Goal: Task Accomplishment & Management: Manage account settings

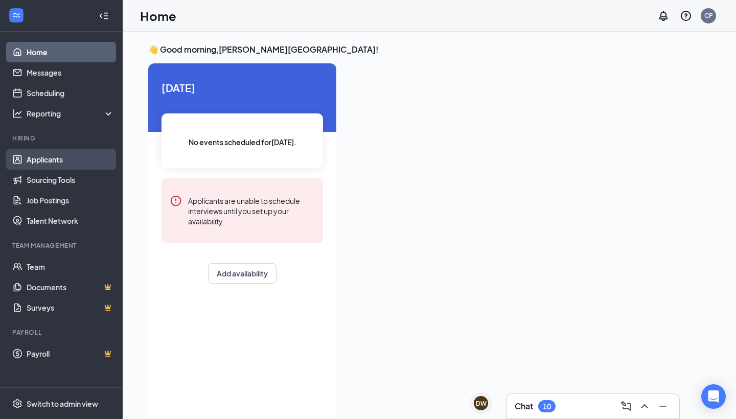
click at [79, 153] on link "Applicants" at bounding box center [70, 159] width 87 height 20
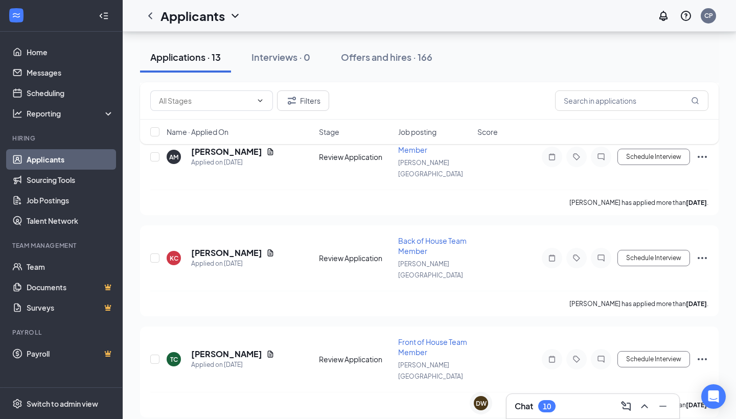
scroll to position [730, 0]
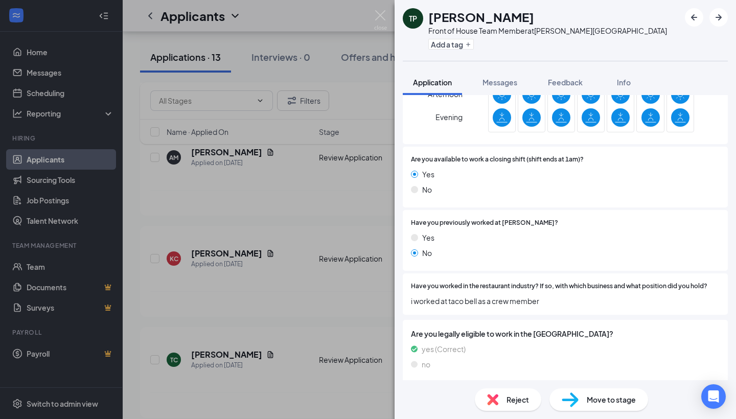
scroll to position [411, 0]
click at [493, 99] on label at bounding box center [502, 95] width 18 height 18
click at [496, 87] on button "Messages" at bounding box center [499, 83] width 55 height 26
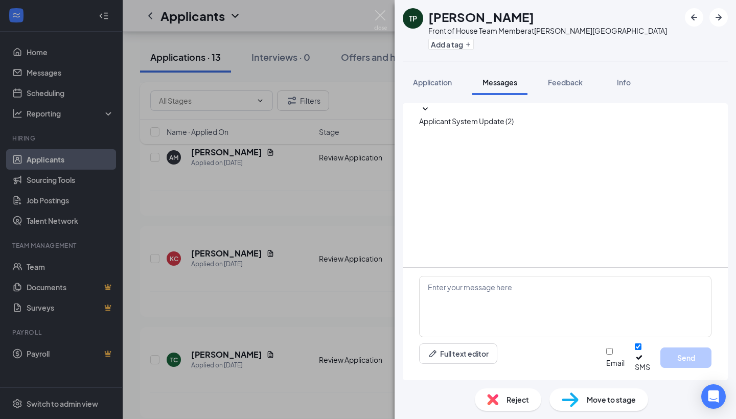
click at [512, 397] on span "Reject" at bounding box center [518, 399] width 22 height 11
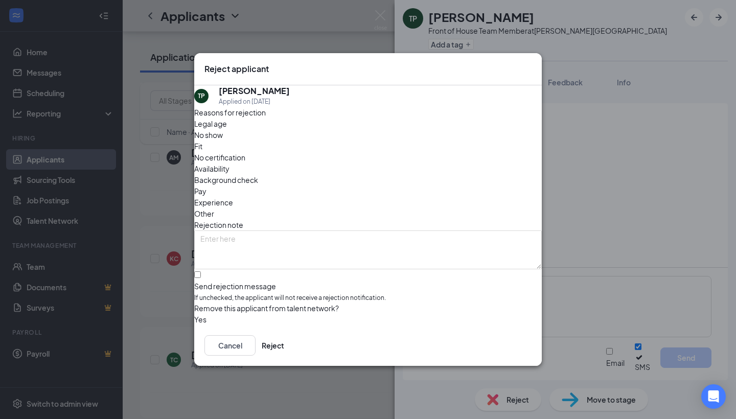
click at [349, 293] on span "If unchecked, the applicant will not receive a rejection notification." at bounding box center [368, 298] width 348 height 10
click at [201, 271] on input "Send rejection message If unchecked, the applicant will not receive a rejection…" at bounding box center [197, 274] width 7 height 7
checkbox input "true"
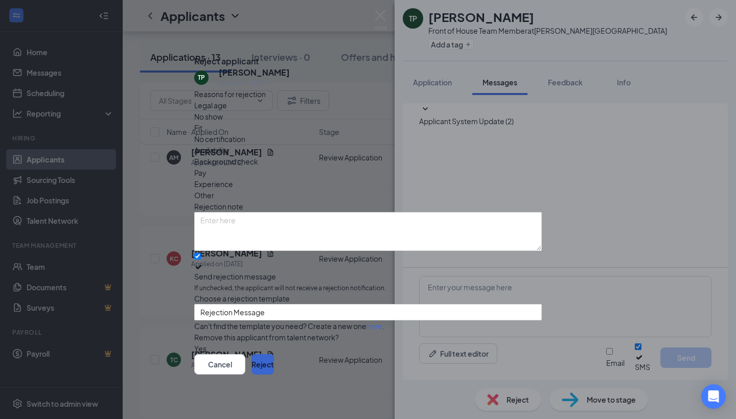
click at [274, 360] on button "Reject" at bounding box center [263, 364] width 22 height 20
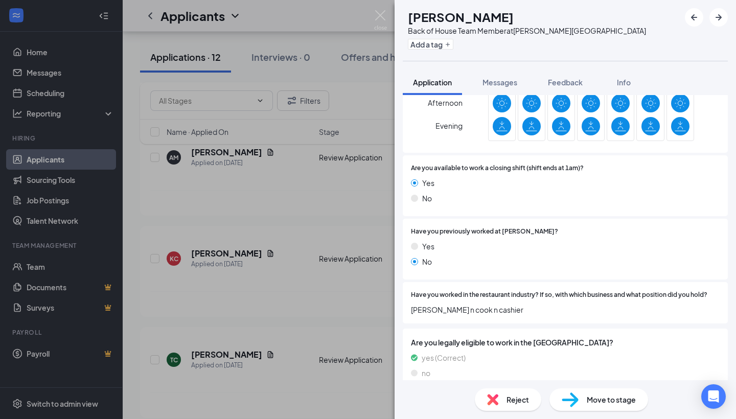
scroll to position [483, 0]
click at [511, 395] on span "Reject" at bounding box center [518, 399] width 22 height 11
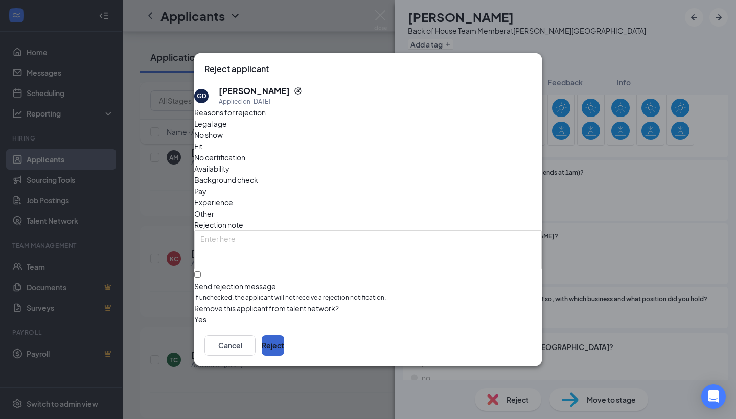
click at [284, 343] on button "Reject" at bounding box center [273, 345] width 22 height 20
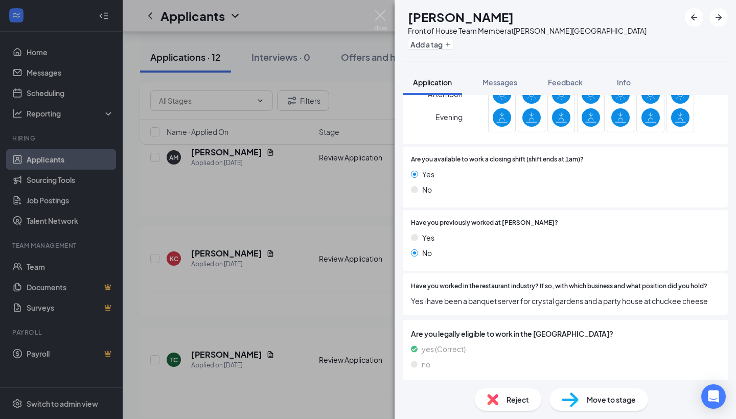
scroll to position [411, 0]
click at [499, 90] on button "Messages" at bounding box center [499, 83] width 55 height 26
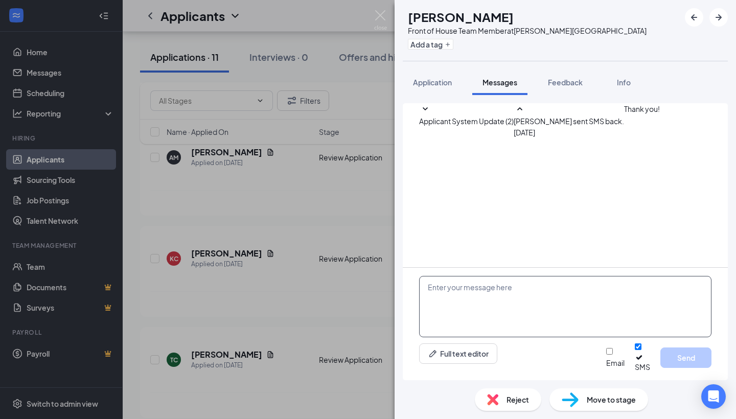
click at [561, 288] on textarea at bounding box center [565, 306] width 292 height 61
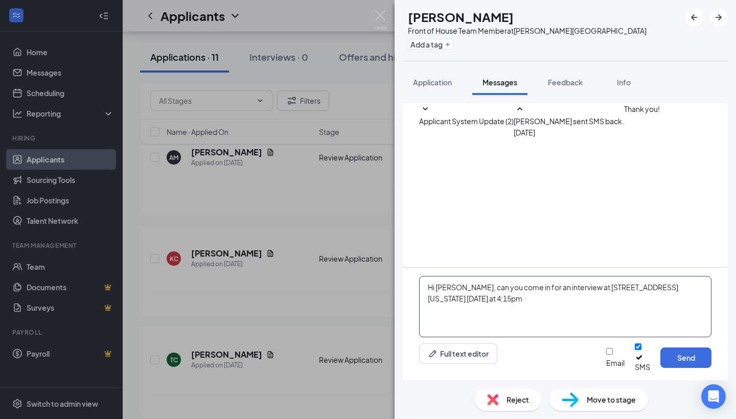
drag, startPoint x: 582, startPoint y: 318, endPoint x: 393, endPoint y: 293, distance: 191.3
click at [393, 293] on div "TT [PERSON_NAME] Front of House Team Member at [PERSON_NAME][GEOGRAPHIC_DATA] A…" at bounding box center [368, 209] width 736 height 419
paste textarea "Can you come in for an interview [DATE] at 4:15 PM at [STREET_ADDRESS][US_STATE…"
type textarea "Hi [PERSON_NAME], Can you come in for an interview [DATE] at 4:15 PM at [STREET…"
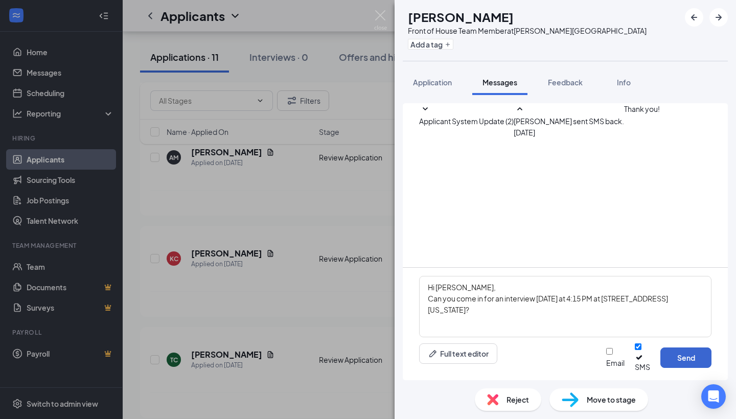
click at [670, 359] on button "Send" at bounding box center [686, 358] width 51 height 20
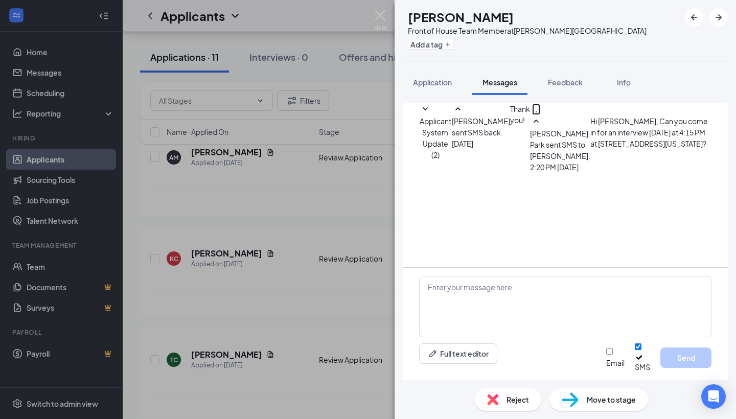
scroll to position [1, 0]
click at [292, 252] on div "TT [PERSON_NAME] Front of House Team Member at [PERSON_NAME][GEOGRAPHIC_DATA] A…" at bounding box center [368, 209] width 736 height 419
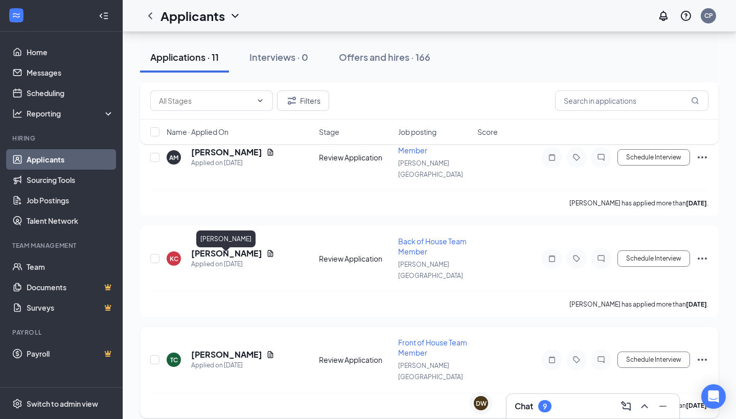
click at [235, 349] on h5 "[PERSON_NAME]" at bounding box center [226, 354] width 71 height 11
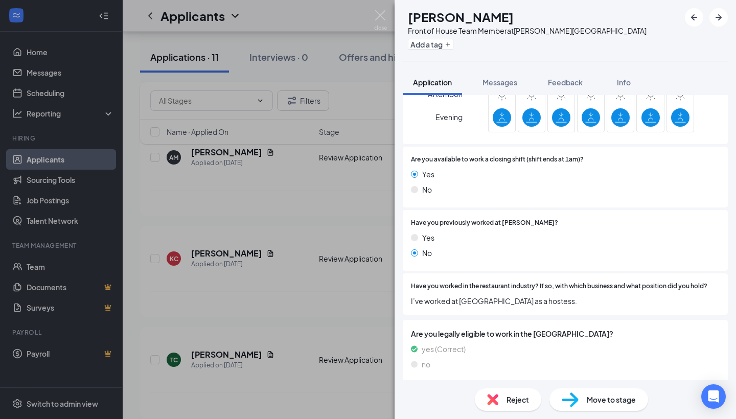
scroll to position [411, 0]
click at [478, 388] on div "Reject Move to stage" at bounding box center [566, 399] width 342 height 39
click at [483, 397] on div "Reject" at bounding box center [508, 400] width 66 height 22
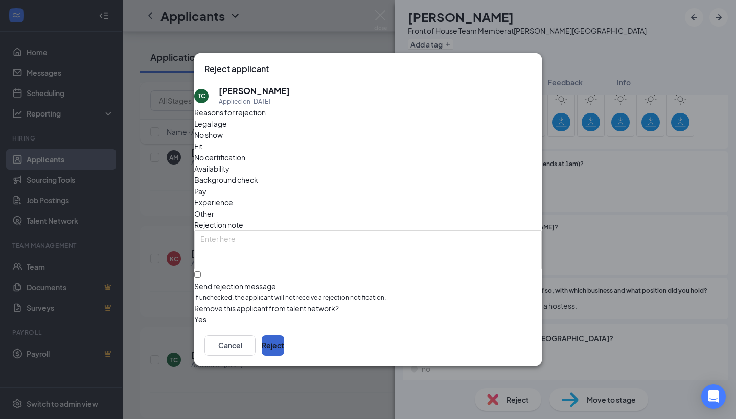
click at [284, 341] on button "Reject" at bounding box center [273, 345] width 22 height 20
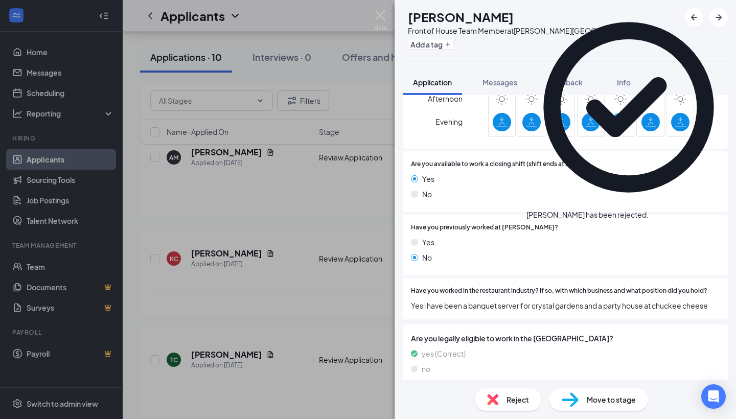
click at [285, 259] on div "TT [PERSON_NAME] Front of House Team Member at [PERSON_NAME][GEOGRAPHIC_DATA] A…" at bounding box center [368, 209] width 736 height 419
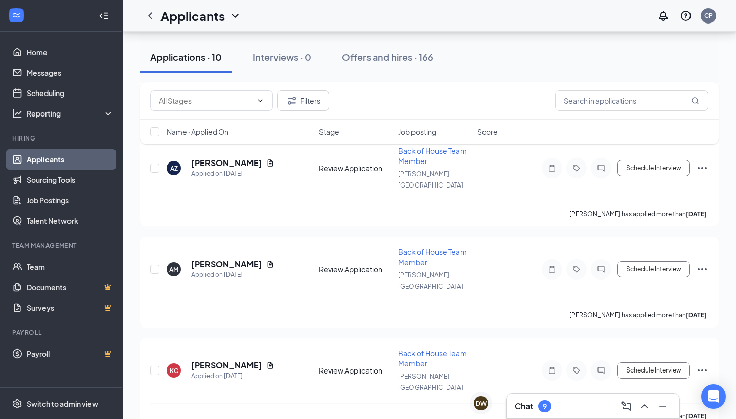
scroll to position [1629, 0]
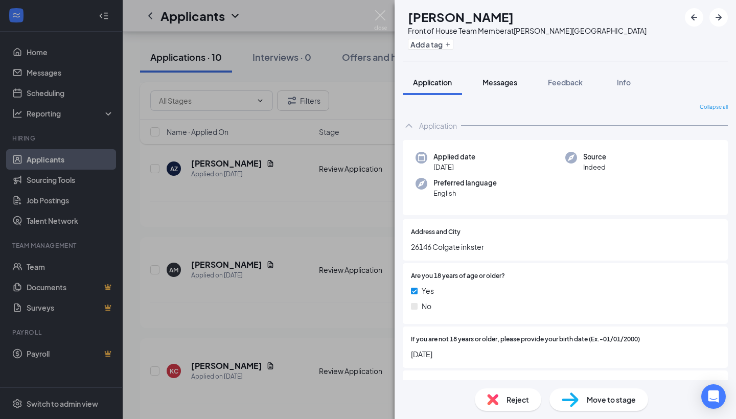
click at [486, 83] on span "Messages" at bounding box center [500, 82] width 35 height 9
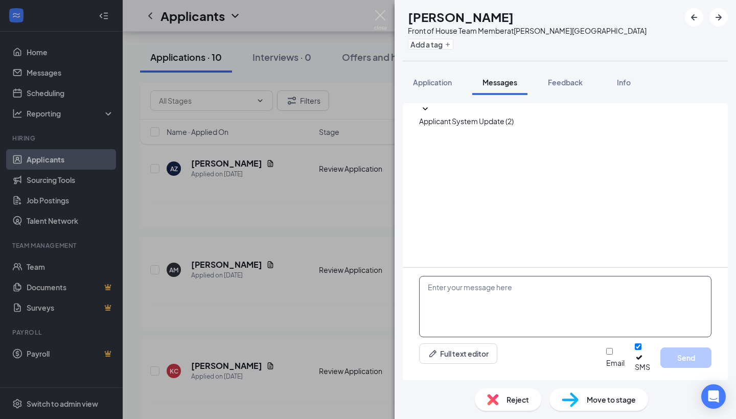
click at [527, 302] on textarea at bounding box center [565, 306] width 292 height 61
paste textarea "Hi [PERSON_NAME], Can you come in for an interview [DATE] at 4:15 PM at [STREET…"
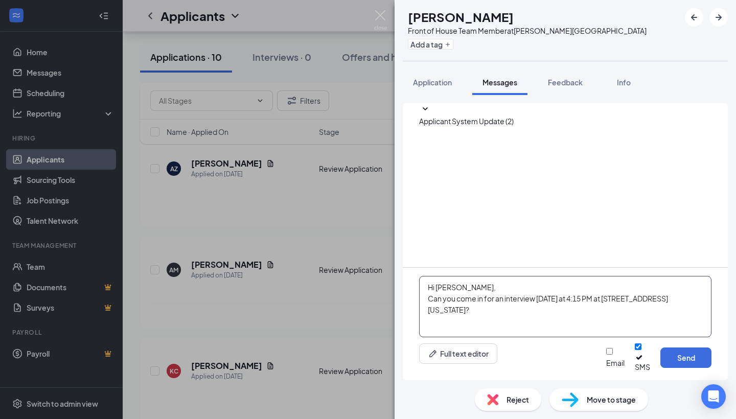
click at [441, 292] on textarea "Hi [PERSON_NAME], Can you come in for an interview [DATE] at 4:15 PM at [STREET…" at bounding box center [565, 306] width 292 height 61
click at [604, 307] on textarea "Hi [PERSON_NAME], Can you come in for an interview [DATE] at 4:15 PM at [STREET…" at bounding box center [565, 306] width 292 height 61
click at [560, 310] on textarea "Hi [PERSON_NAME], Can you come in for an interview [DATE] at 4:30 PM at [STREET…" at bounding box center [565, 306] width 292 height 61
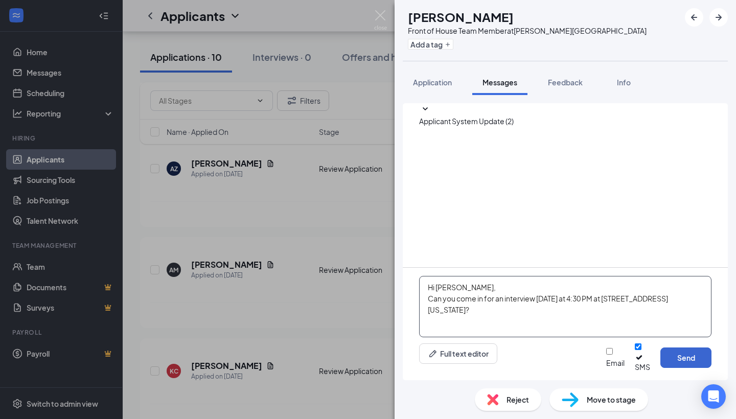
type textarea "Hi [PERSON_NAME], Can you come in for an interview [DATE] at 4:30 PM at [STREET…"
click at [694, 367] on button "Send" at bounding box center [686, 358] width 51 height 20
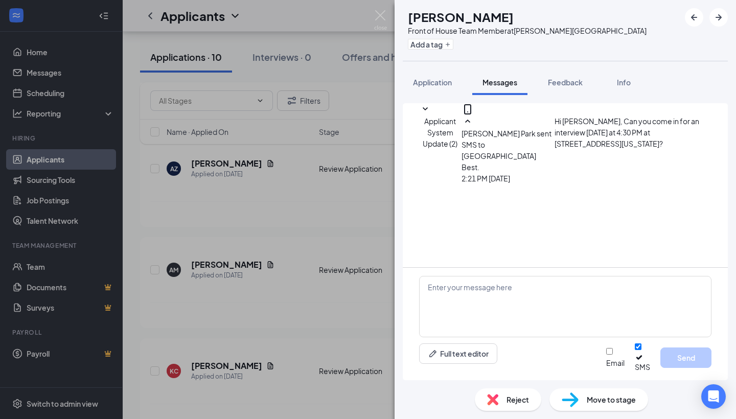
click at [317, 229] on div "[PERSON_NAME] Best Front of House Team Member at [PERSON_NAME][GEOGRAPHIC_DATA]…" at bounding box center [368, 209] width 736 height 419
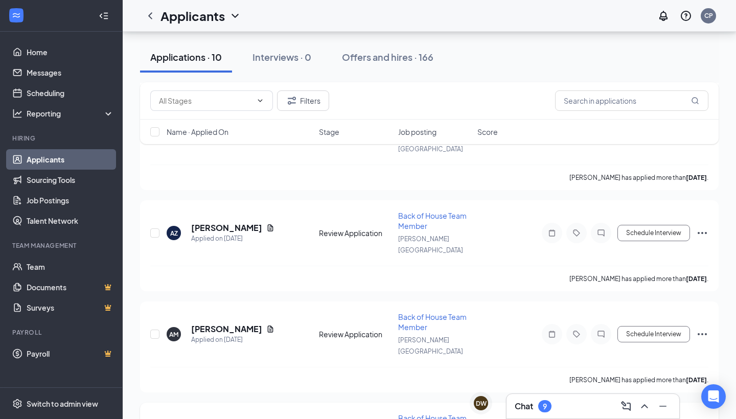
scroll to position [1553, 0]
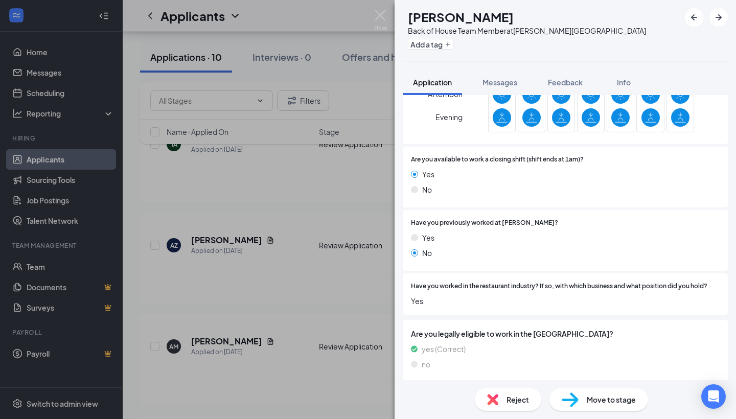
scroll to position [411, 0]
click at [327, 266] on div "KC [PERSON_NAME] Back of House Team Member at [PERSON_NAME][GEOGRAPHIC_DATA] Ad…" at bounding box center [368, 209] width 736 height 419
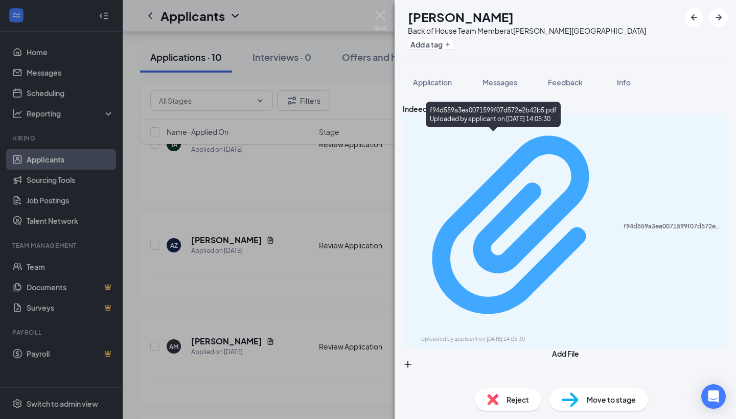
click at [624, 222] on div "f94d559a3ea0071599f07d572e2b42b5.pdf" at bounding box center [673, 226] width 98 height 8
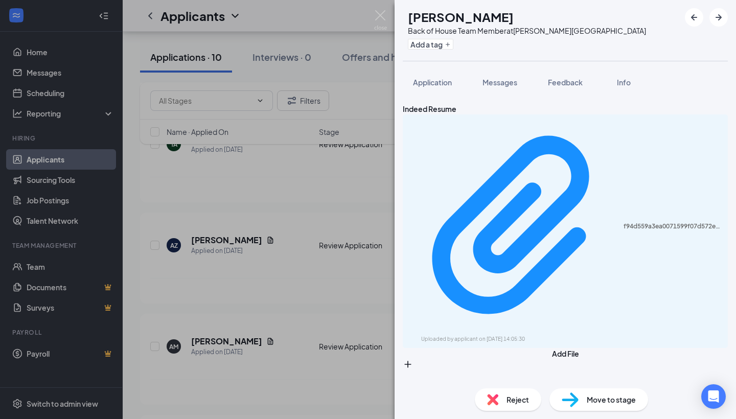
click at [515, 410] on div "Reject" at bounding box center [508, 400] width 66 height 22
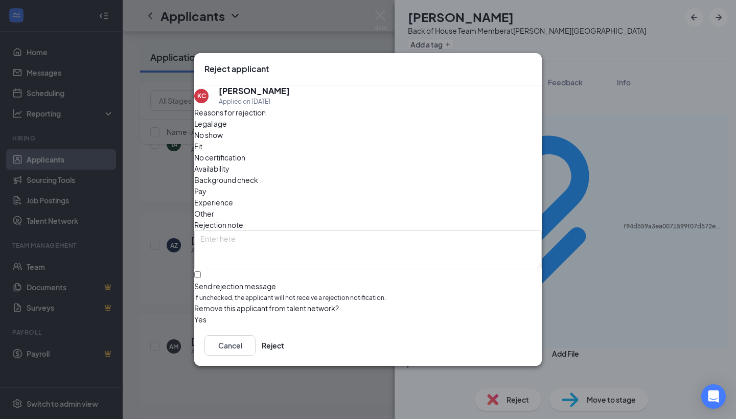
click at [234, 281] on div "Reasons for rejection Legal age No show Fit No certification Availability Backg…" at bounding box center [368, 216] width 348 height 219
click at [246, 293] on span "If unchecked, the applicant will not receive a rejection notification." at bounding box center [368, 298] width 348 height 10
click at [201, 271] on input "Send rejection message If unchecked, the applicant will not receive a rejection…" at bounding box center [197, 274] width 7 height 7
checkbox input "true"
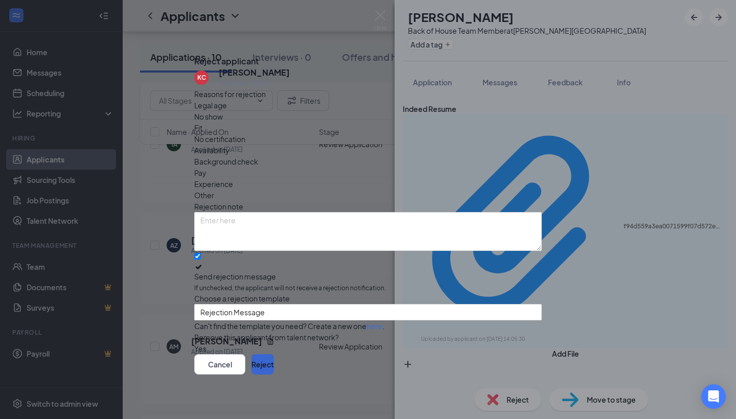
click at [274, 359] on button "Reject" at bounding box center [263, 364] width 22 height 20
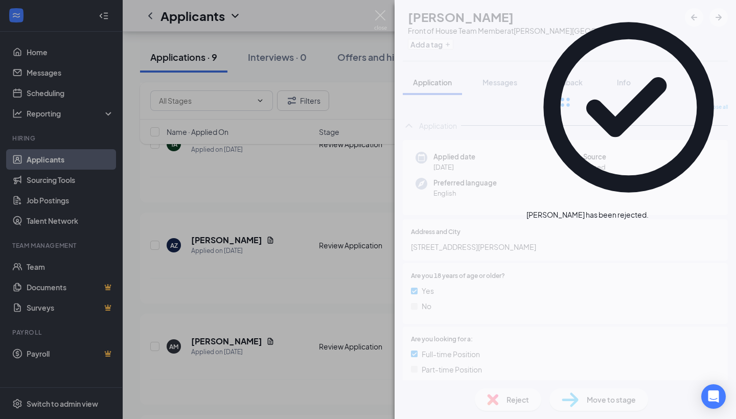
scroll to position [1539, 0]
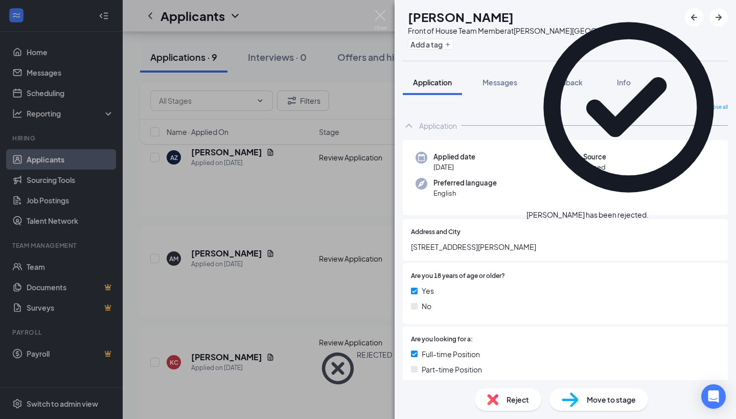
click at [308, 279] on div "TT [PERSON_NAME] Front of House Team Member at [PERSON_NAME][GEOGRAPHIC_DATA] A…" at bounding box center [368, 209] width 736 height 419
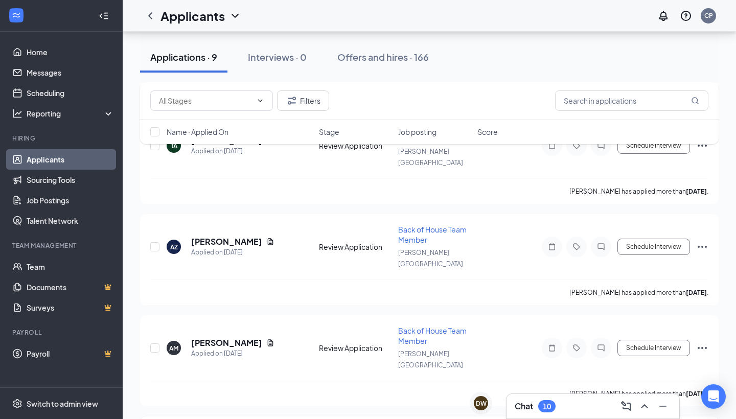
scroll to position [1449, 0]
click at [245, 338] on h5 "[PERSON_NAME]" at bounding box center [226, 343] width 71 height 11
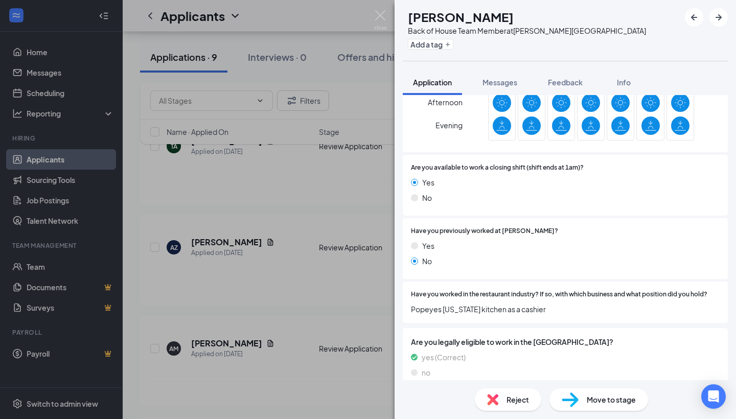
scroll to position [439, 0]
click at [476, 404] on div "Reject" at bounding box center [508, 400] width 66 height 22
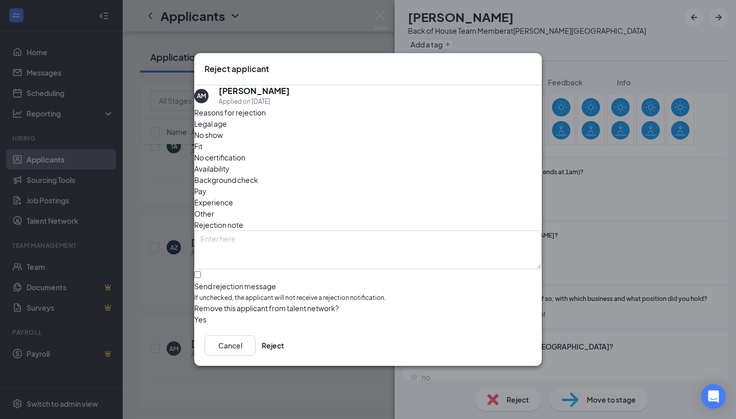
click at [304, 293] on span "If unchecked, the applicant will not receive a rejection notification." at bounding box center [368, 298] width 348 height 10
click at [201, 275] on input "Send rejection message If unchecked, the applicant will not receive a rejection…" at bounding box center [197, 274] width 7 height 7
checkbox input "true"
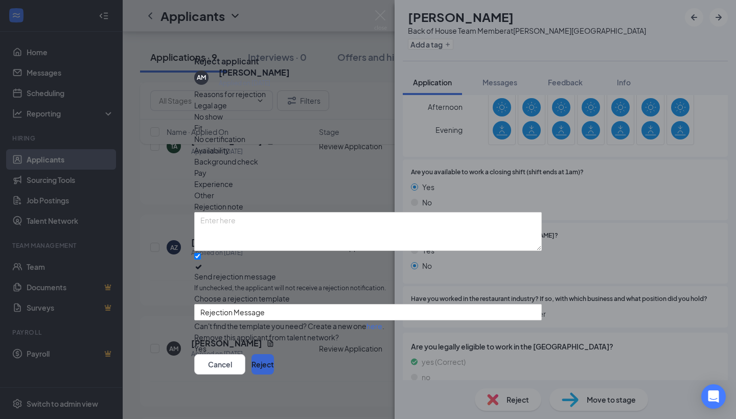
click at [274, 360] on button "Reject" at bounding box center [263, 364] width 22 height 20
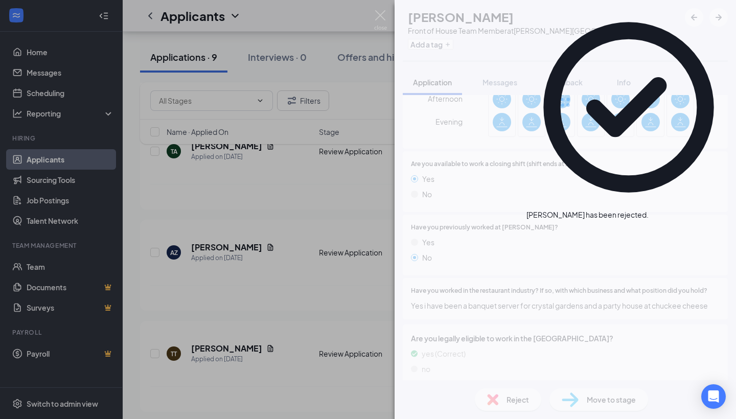
scroll to position [1359, 0]
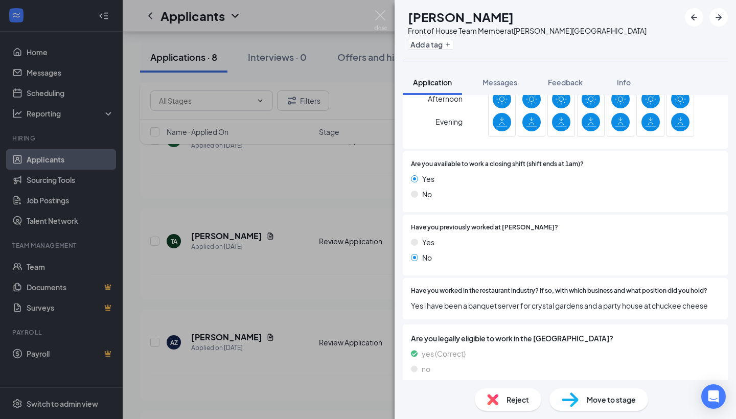
click at [211, 308] on div "TT [PERSON_NAME] Front of House Team Member at [PERSON_NAME][GEOGRAPHIC_DATA] A…" at bounding box center [368, 209] width 736 height 419
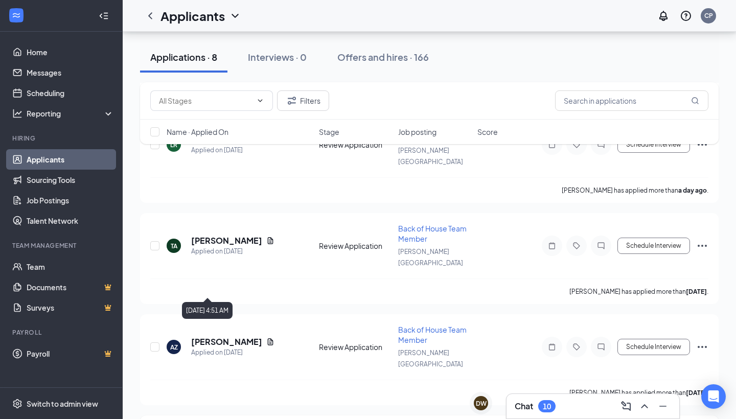
scroll to position [1230, 0]
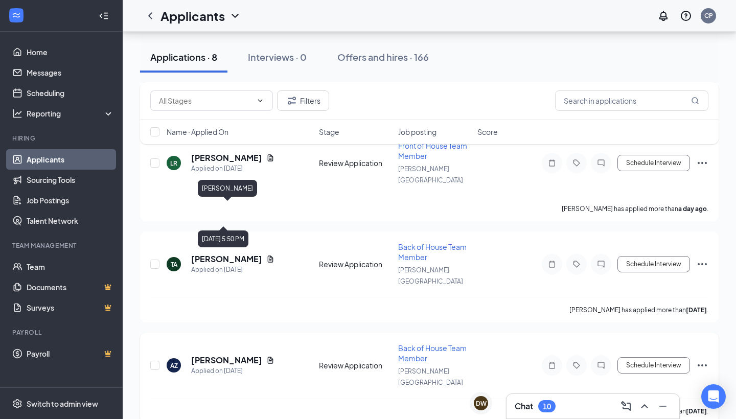
click at [228, 355] on h5 "[PERSON_NAME]" at bounding box center [226, 360] width 71 height 11
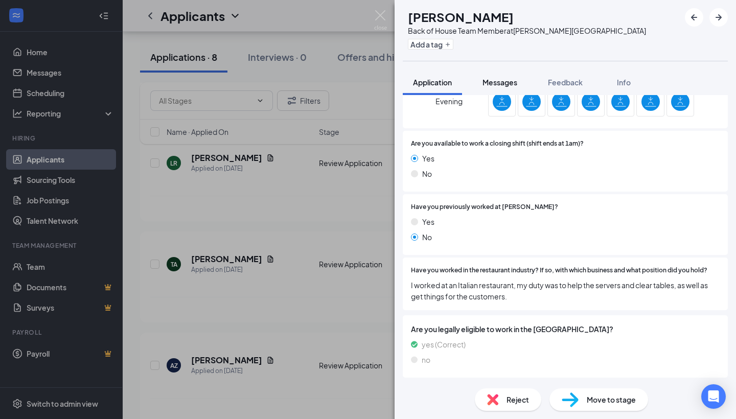
scroll to position [422, 0]
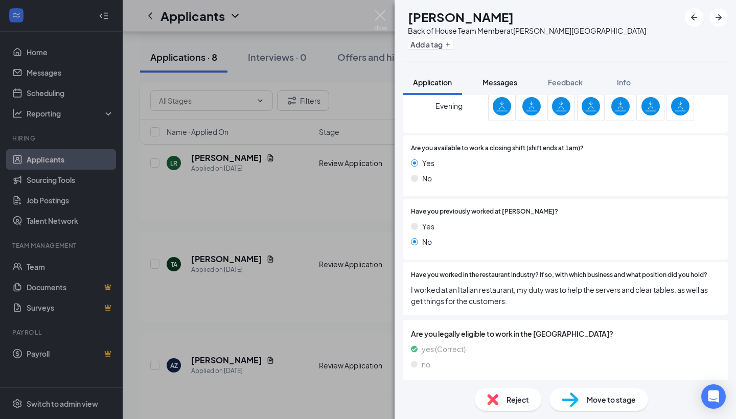
click at [512, 89] on button "Messages" at bounding box center [499, 83] width 55 height 26
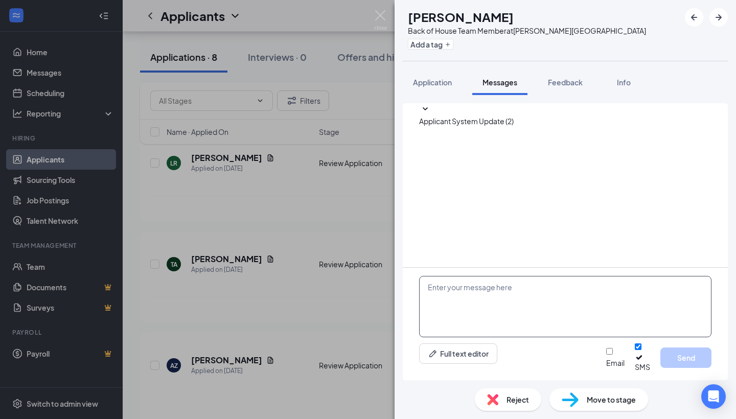
click at [548, 327] on textarea at bounding box center [565, 306] width 292 height 61
paste textarea "Hi [PERSON_NAME], Can you come in for an interview [DATE] at 4:15 PM at [STREET…"
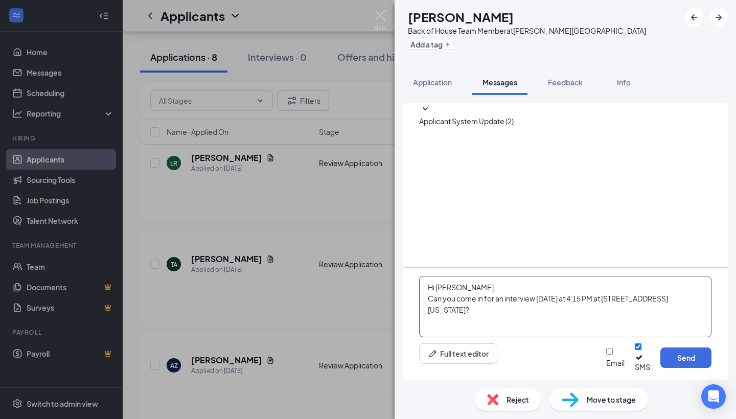
click at [446, 300] on textarea "Hi [PERSON_NAME], Can you come in for an interview [DATE] at 4:15 PM at [STREET…" at bounding box center [565, 306] width 292 height 61
click at [601, 309] on textarea "Hi [PERSON_NAME], Can you come in for an interview [DATE] at 4:15 PM at [STREET…" at bounding box center [565, 306] width 292 height 61
type textarea "Hi [PERSON_NAME], Can you come in for an interview [DATE] at 4:30 PM at [STREET…"
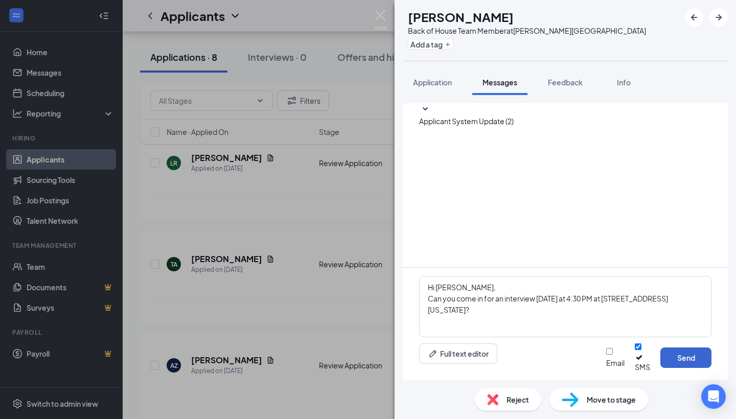
click at [700, 360] on button "Send" at bounding box center [686, 358] width 51 height 20
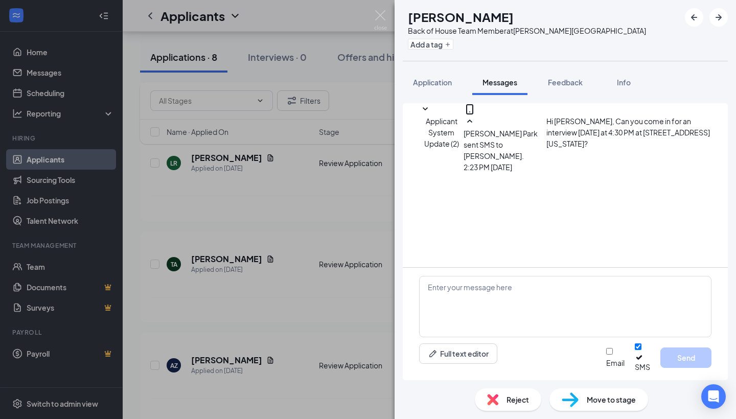
click at [284, 220] on div "AZ [PERSON_NAME] Back of House Team Member at [PERSON_NAME][GEOGRAPHIC_DATA] Ad…" at bounding box center [368, 209] width 736 height 419
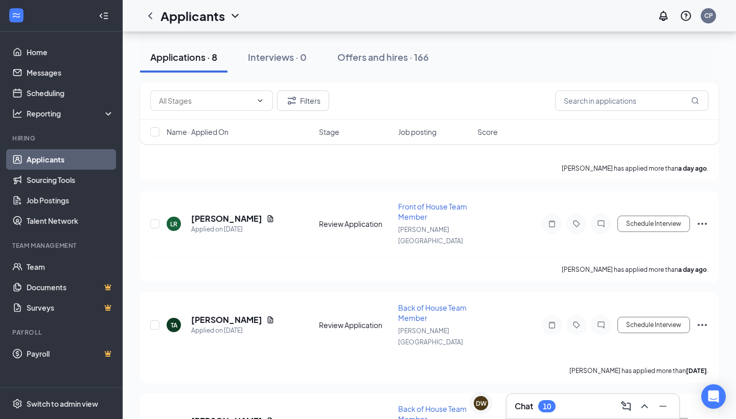
scroll to position [1096, 0]
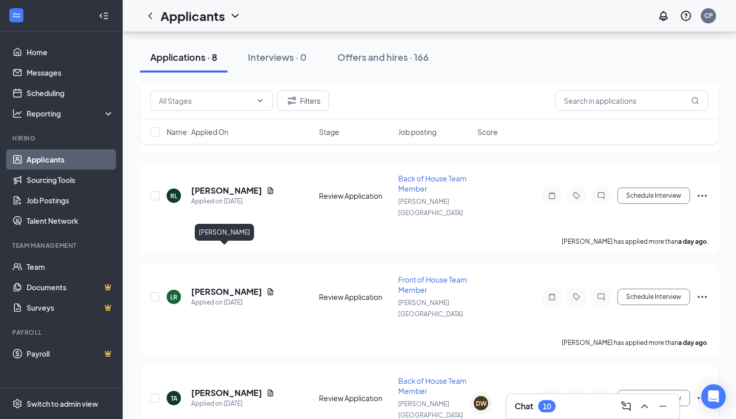
click at [219, 388] on h5 "[PERSON_NAME]" at bounding box center [226, 393] width 71 height 11
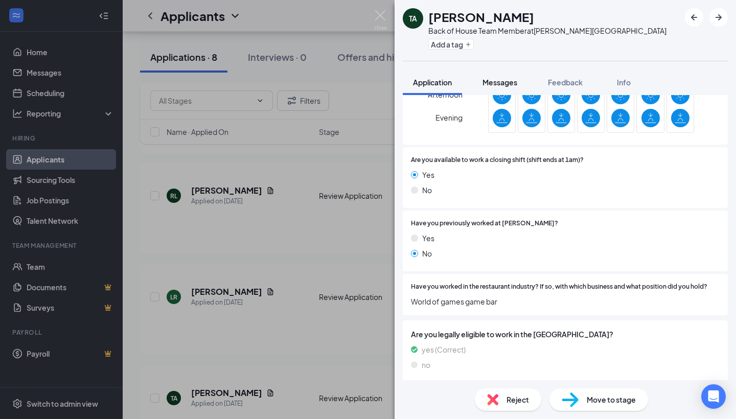
scroll to position [454, 0]
click at [493, 88] on button "Messages" at bounding box center [499, 83] width 55 height 26
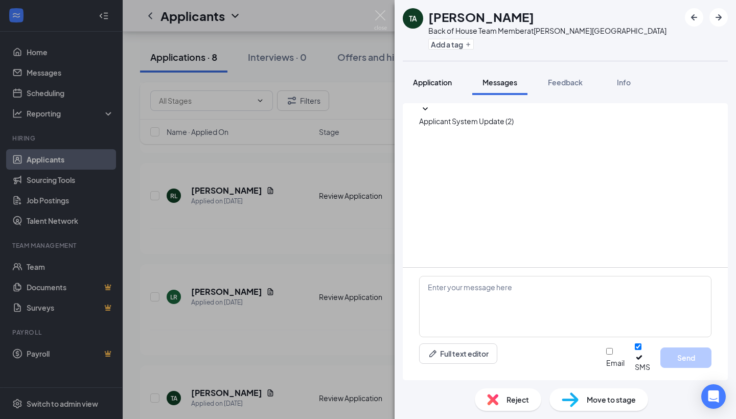
click at [442, 87] on button "Application" at bounding box center [432, 83] width 59 height 26
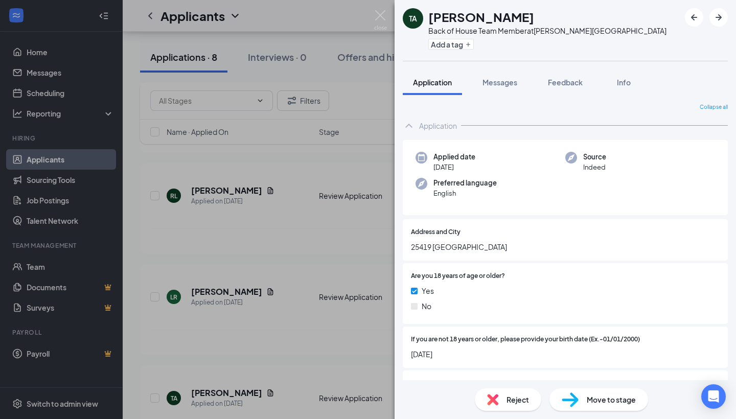
click at [516, 412] on div "Reject Move to stage" at bounding box center [566, 399] width 342 height 39
click at [518, 400] on span "Reject" at bounding box center [518, 399] width 22 height 11
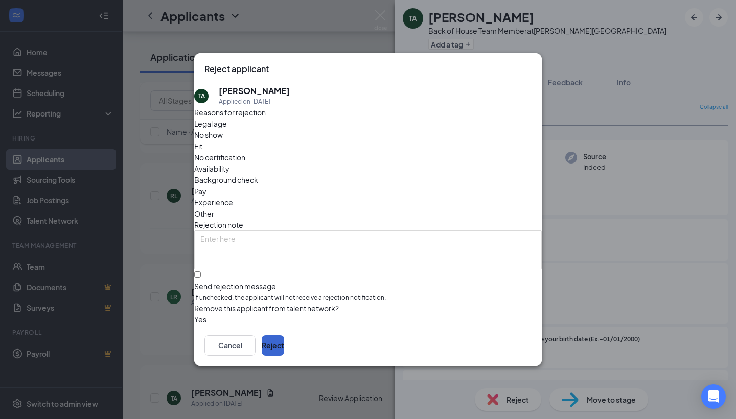
click at [284, 347] on button "Reject" at bounding box center [273, 345] width 22 height 20
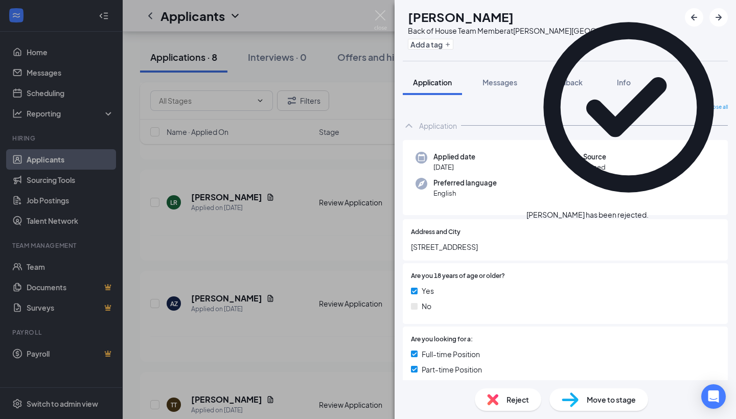
click at [244, 187] on div "AZ [PERSON_NAME] Back of House Team Member at [PERSON_NAME][GEOGRAPHIC_DATA] Ad…" at bounding box center [368, 209] width 736 height 419
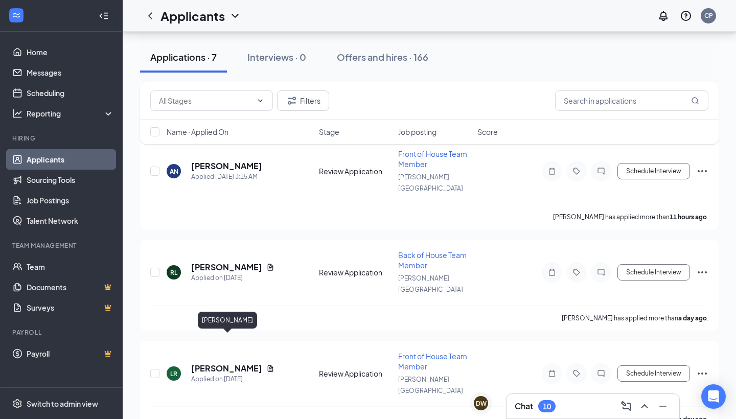
scroll to position [915, 0]
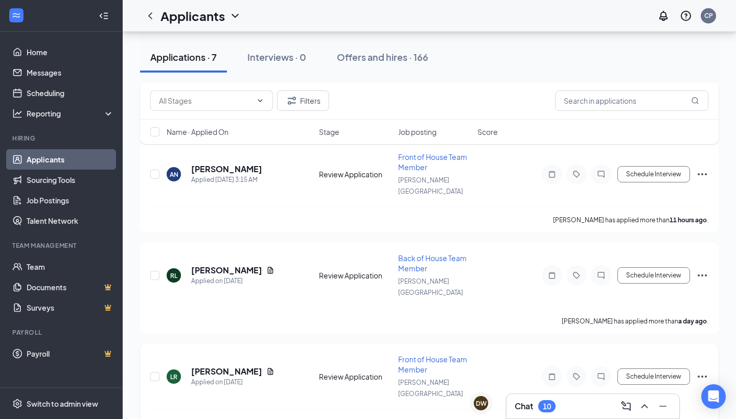
click at [264, 366] on div "LR [PERSON_NAME] Applied on [DATE]" at bounding box center [240, 376] width 146 height 21
click at [266, 368] on icon "Document" at bounding box center [270, 372] width 8 height 8
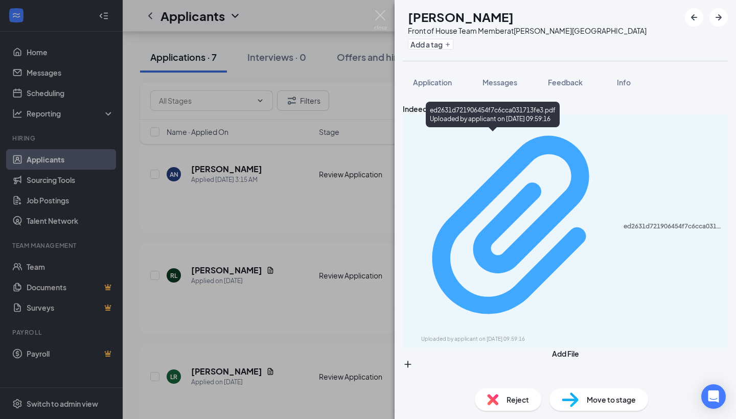
click at [492, 335] on div "Uploaded by applicant on [DATE] 09:59:16" at bounding box center [497, 339] width 153 height 8
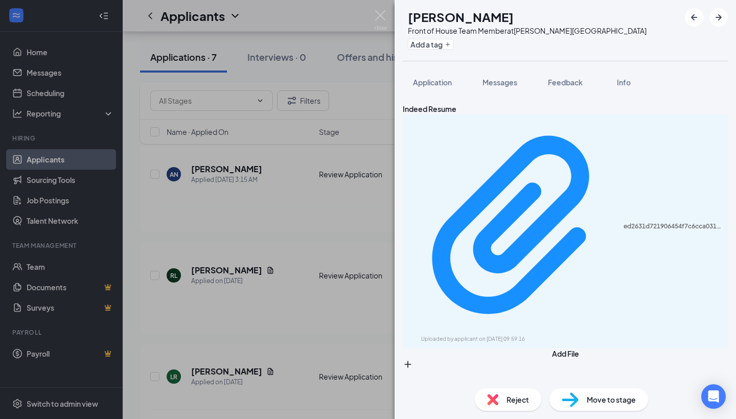
click at [508, 390] on div "Reject" at bounding box center [508, 400] width 66 height 22
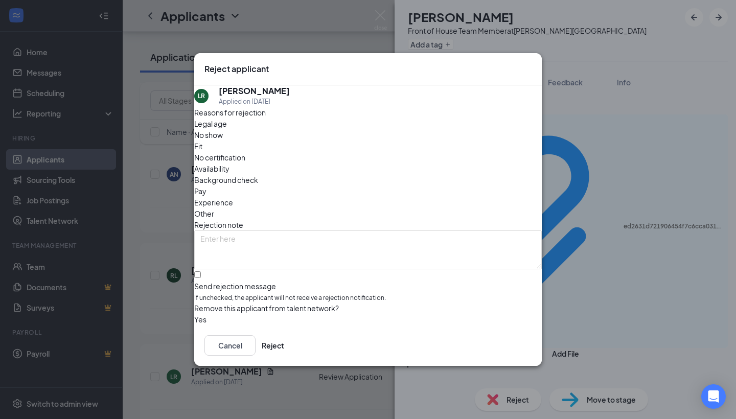
click at [362, 293] on span "If unchecked, the applicant will not receive a rejection notification." at bounding box center [368, 298] width 348 height 10
click at [201, 274] on input "Send rejection message If unchecked, the applicant will not receive a rejection…" at bounding box center [197, 274] width 7 height 7
checkbox input "true"
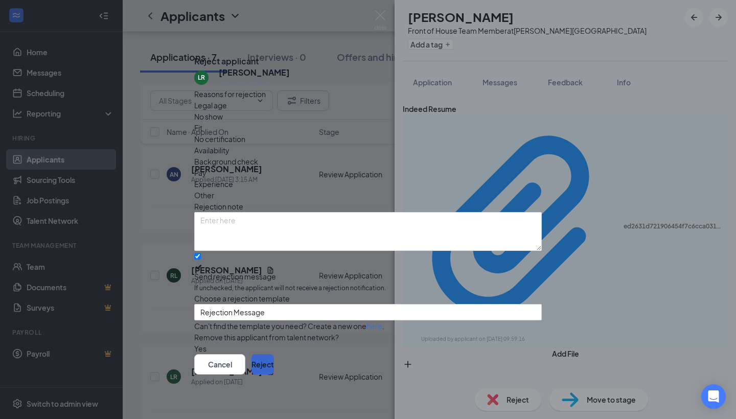
click at [274, 362] on button "Reject" at bounding box center [263, 364] width 22 height 20
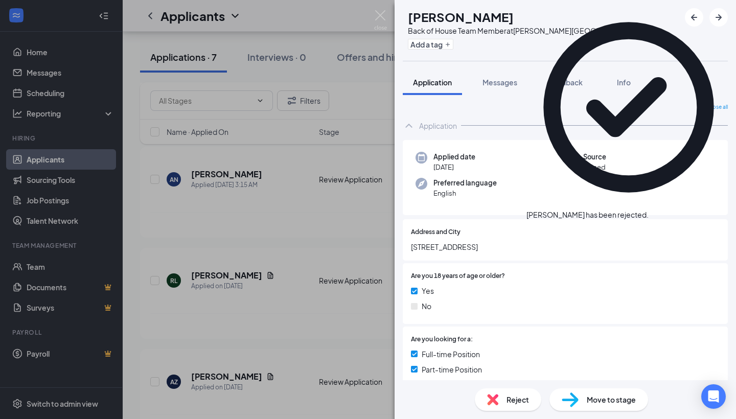
click at [289, 276] on div "AZ [PERSON_NAME] Back of House Team Member at [PERSON_NAME][GEOGRAPHIC_DATA] Ad…" at bounding box center [368, 209] width 736 height 419
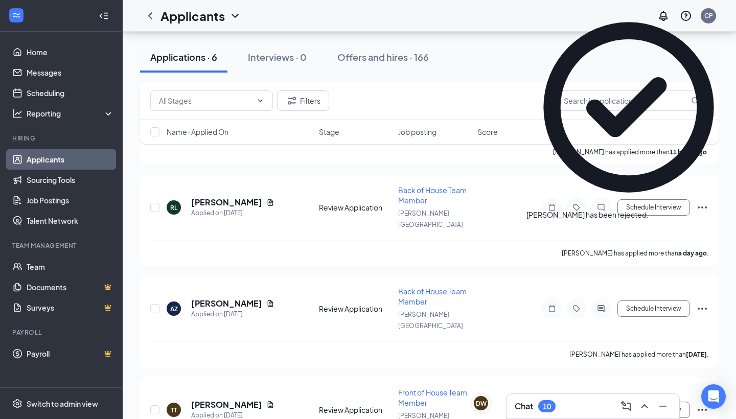
scroll to position [814, 0]
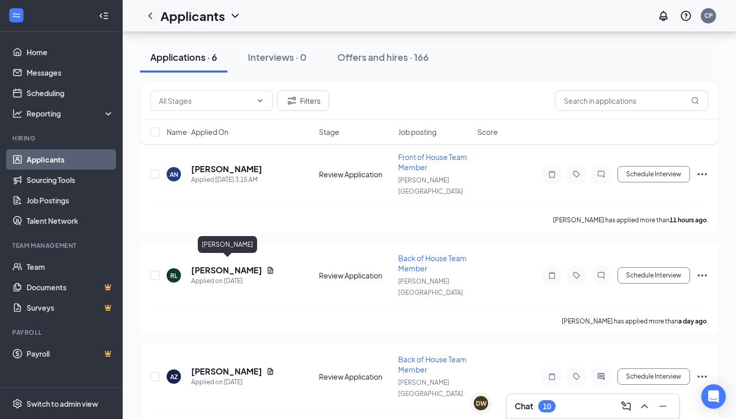
click at [242, 366] on h5 "[PERSON_NAME]" at bounding box center [226, 371] width 71 height 11
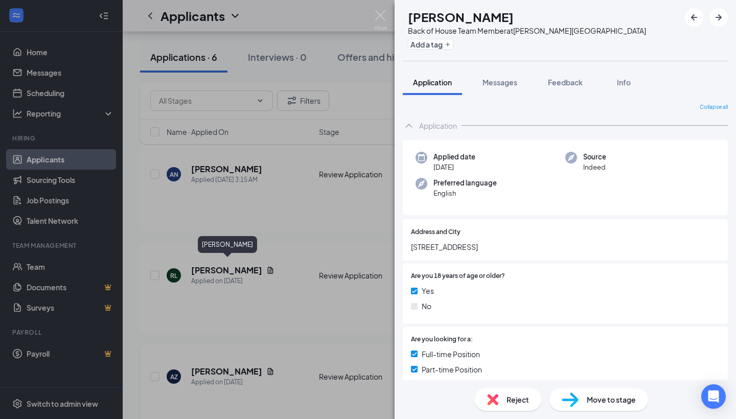
click at [242, 266] on div "AZ [PERSON_NAME] Back of House Team Member at [PERSON_NAME][GEOGRAPHIC_DATA] Ad…" at bounding box center [368, 209] width 736 height 419
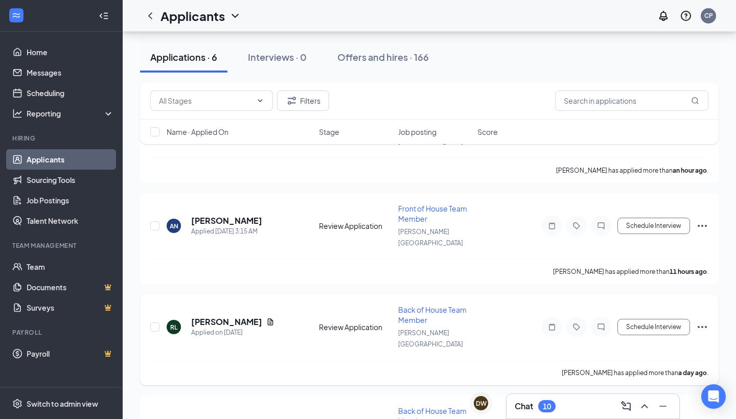
scroll to position [740, 0]
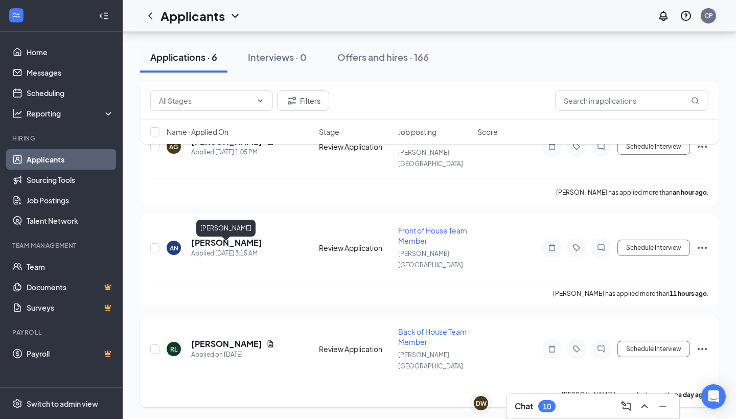
click at [243, 338] on h5 "[PERSON_NAME]" at bounding box center [226, 343] width 71 height 11
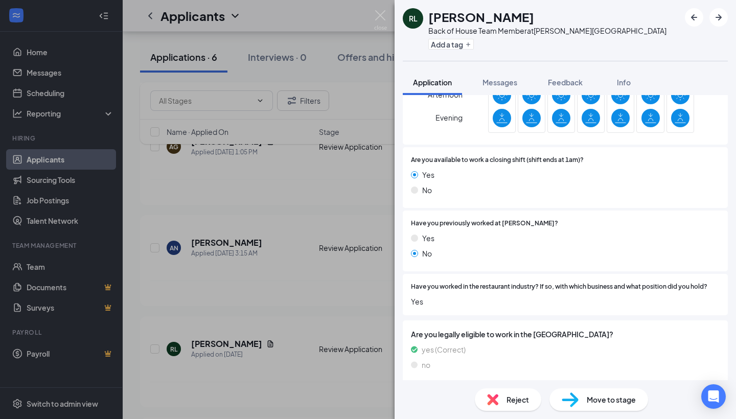
scroll to position [454, 0]
click at [247, 271] on div "[PERSON_NAME] Back of House Team Member at [PERSON_NAME][GEOGRAPHIC_DATA] Add a…" at bounding box center [368, 209] width 736 height 419
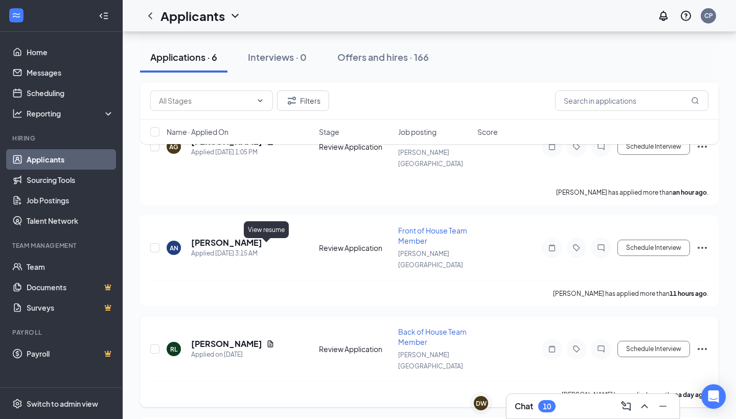
click at [268, 341] on icon "Document" at bounding box center [271, 344] width 6 height 7
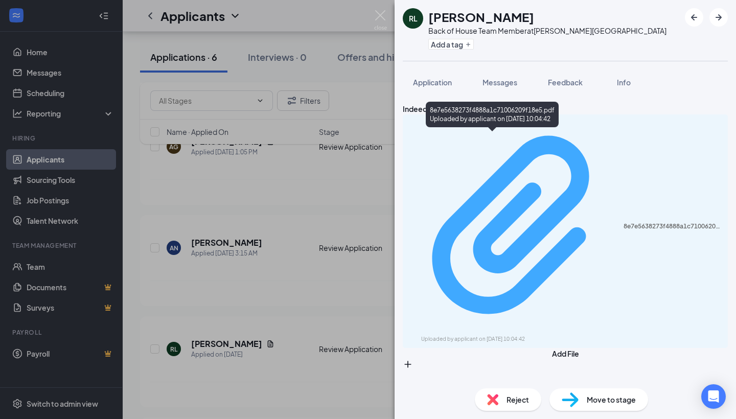
click at [624, 222] on div "8e7e5638273f4888a1c71006209f18e5.pdf" at bounding box center [673, 226] width 98 height 8
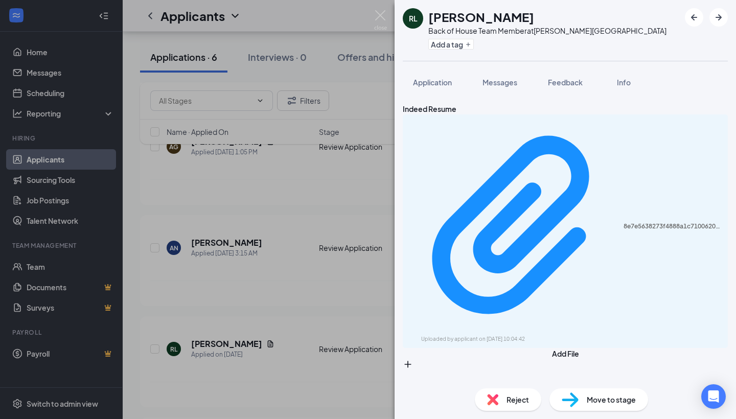
click at [520, 397] on span "Reject" at bounding box center [518, 399] width 22 height 11
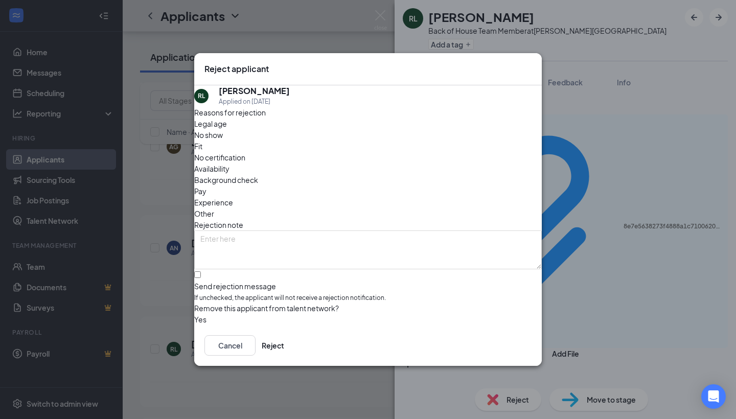
click at [396, 293] on span "If unchecked, the applicant will not receive a rejection notification." at bounding box center [368, 298] width 348 height 10
click at [201, 271] on input "Send rejection message If unchecked, the applicant will not receive a rejection…" at bounding box center [197, 274] width 7 height 7
checkbox input "true"
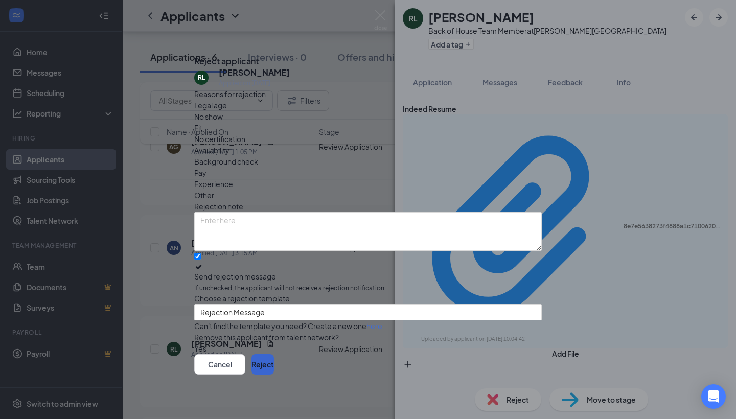
click at [274, 374] on button "Reject" at bounding box center [263, 364] width 22 height 20
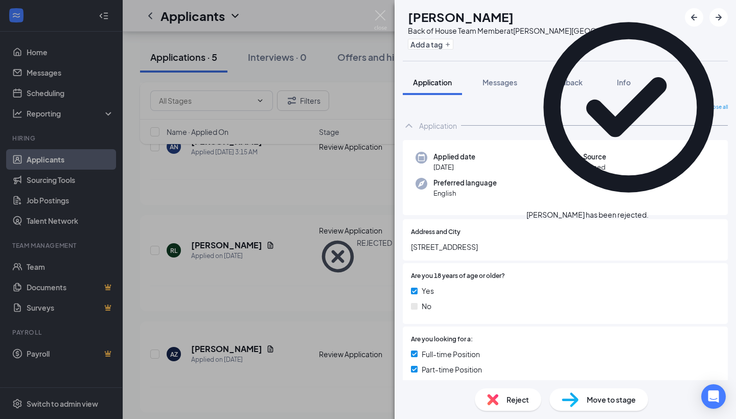
click at [327, 243] on div "AZ [PERSON_NAME] Back of House Team Member at [PERSON_NAME][GEOGRAPHIC_DATA] Ad…" at bounding box center [368, 209] width 736 height 419
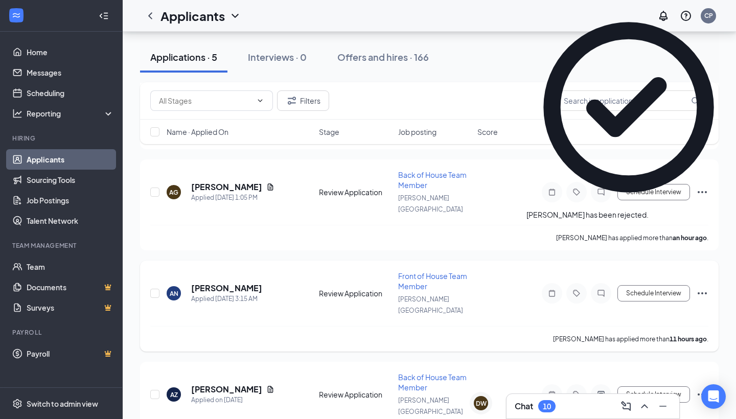
scroll to position [589, 0]
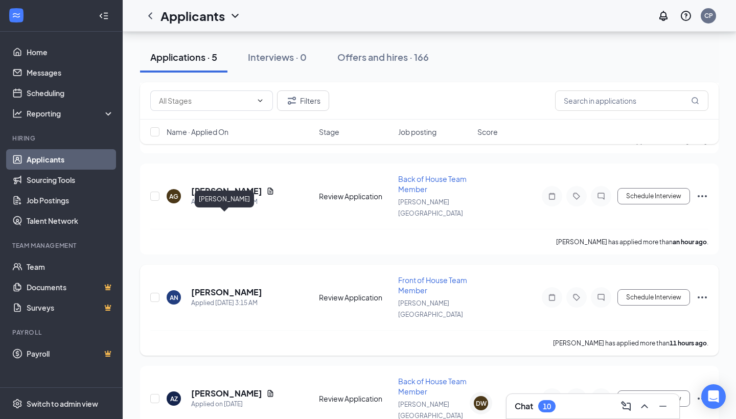
click at [233, 287] on h5 "[PERSON_NAME]" at bounding box center [226, 292] width 71 height 11
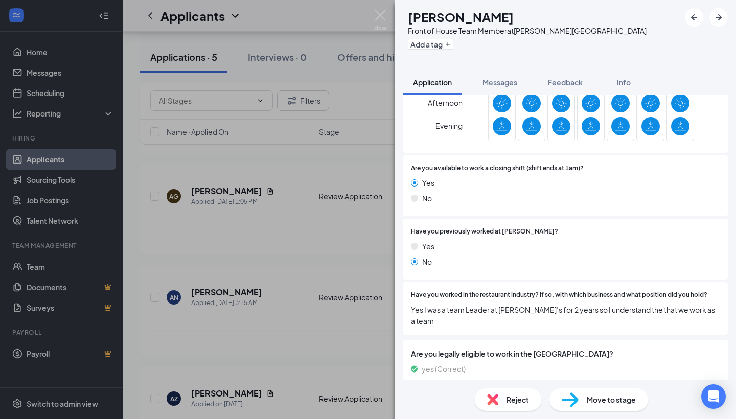
scroll to position [483, 0]
click at [514, 407] on div "Reject" at bounding box center [508, 400] width 66 height 22
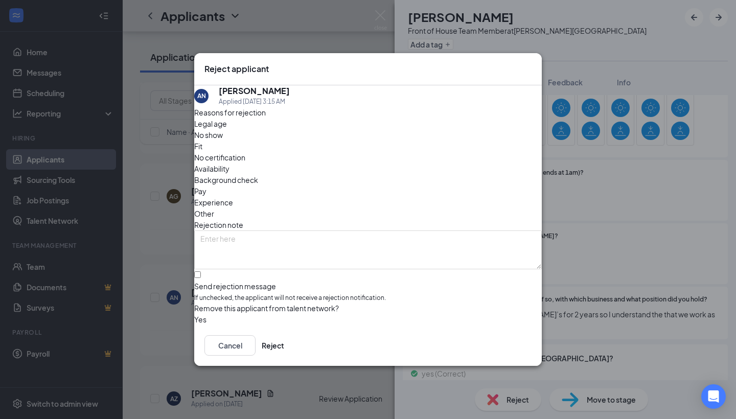
click at [364, 293] on span "If unchecked, the applicant will not receive a rejection notification." at bounding box center [368, 298] width 348 height 10
click at [201, 271] on input "Send rejection message If unchecked, the applicant will not receive a rejection…" at bounding box center [197, 274] width 7 height 7
checkbox input "true"
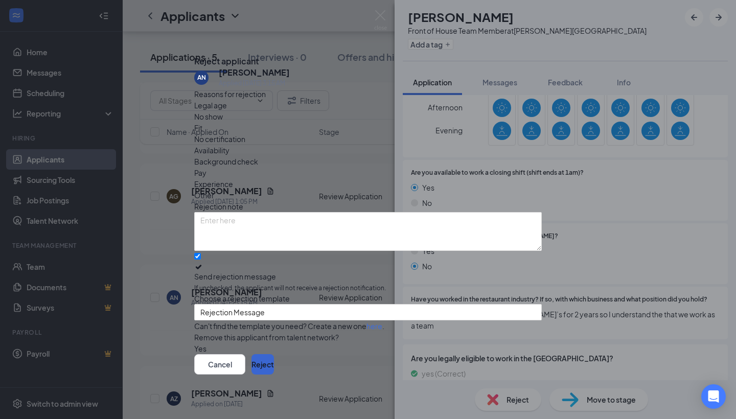
click at [274, 362] on button "Reject" at bounding box center [263, 364] width 22 height 20
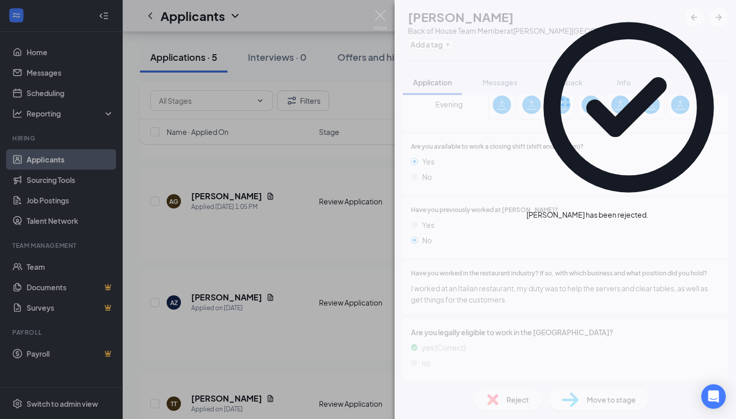
scroll to position [418, 0]
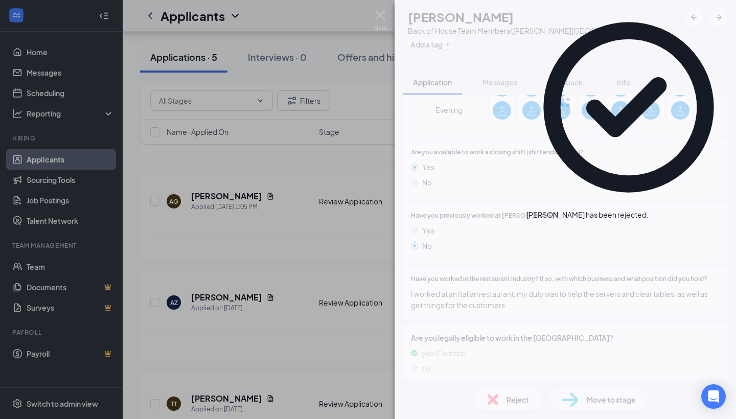
click at [315, 292] on div "AZ [PERSON_NAME] Back of House Team Member at [PERSON_NAME][GEOGRAPHIC_DATA] Ad…" at bounding box center [368, 209] width 736 height 419
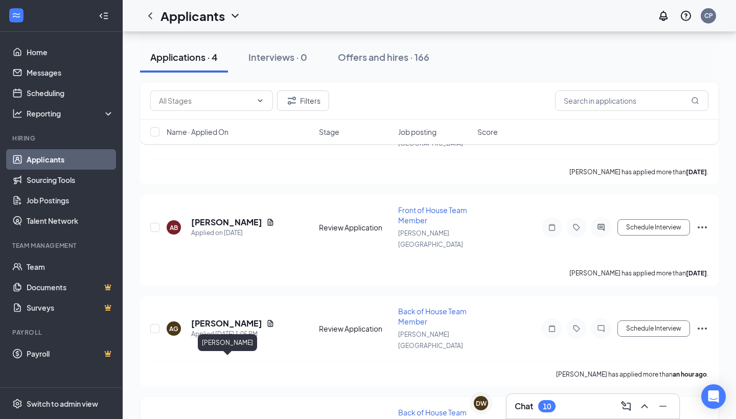
scroll to position [350, 0]
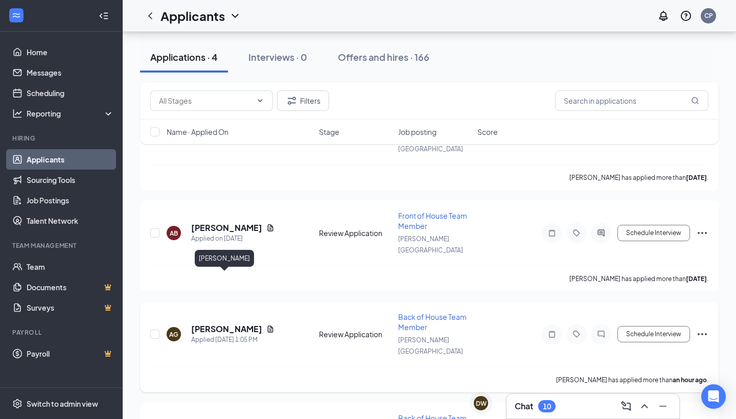
click at [226, 324] on h5 "[PERSON_NAME]" at bounding box center [226, 329] width 71 height 11
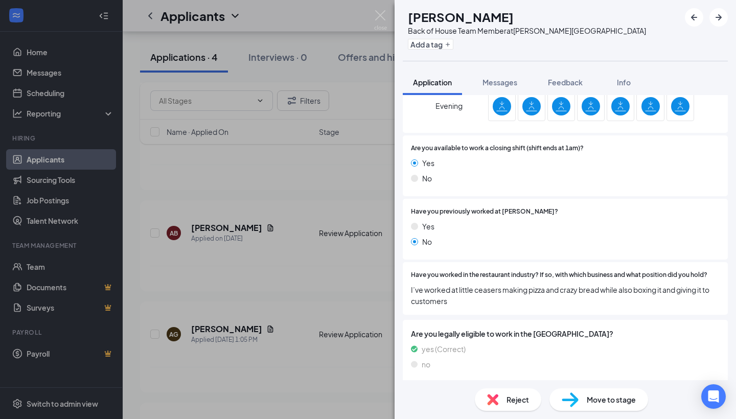
scroll to position [422, 0]
click at [488, 81] on span "Messages" at bounding box center [500, 82] width 35 height 9
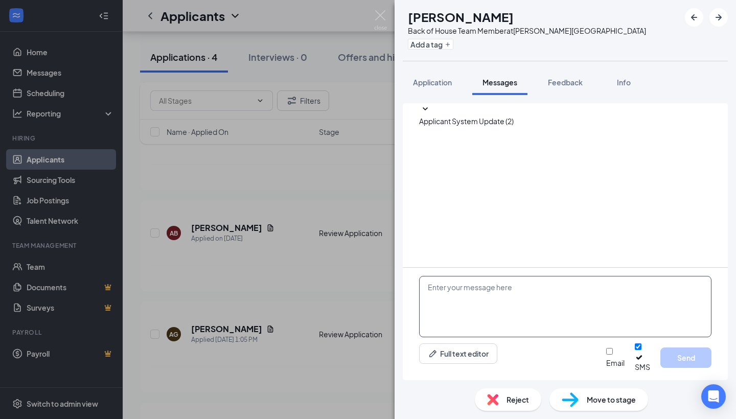
click at [530, 288] on textarea at bounding box center [565, 306] width 292 height 61
paste textarea "Hi [PERSON_NAME], Can you come in for an interview [DATE] at 4:15 PM at [STREET…"
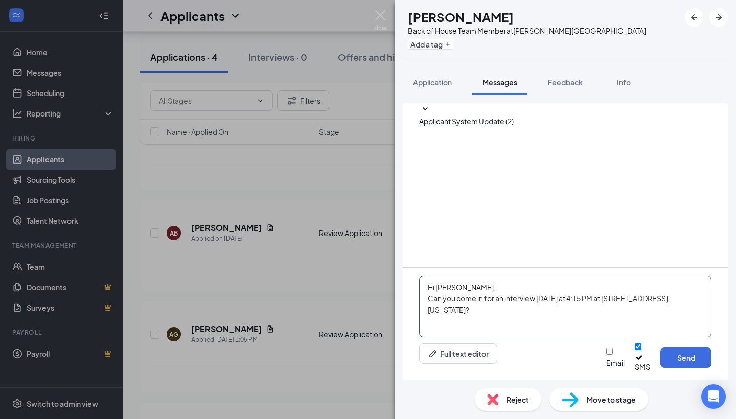
click at [447, 296] on textarea "Hi [PERSON_NAME], Can you come in for an interview [DATE] at 4:15 PM at [STREET…" at bounding box center [565, 306] width 292 height 61
click at [598, 308] on textarea "Hi [PERSON_NAME], Can you come in for an interview [DATE] at 4:15 PM at [STREET…" at bounding box center [565, 306] width 292 height 61
click at [595, 307] on textarea "Hi [PERSON_NAME], Can you come in for an interview [DATE] at 4:15 PM at [STREET…" at bounding box center [565, 306] width 292 height 61
type textarea "Hi [PERSON_NAME], Can you come in for an interview [DATE] at 5:15 PM at [STREET…"
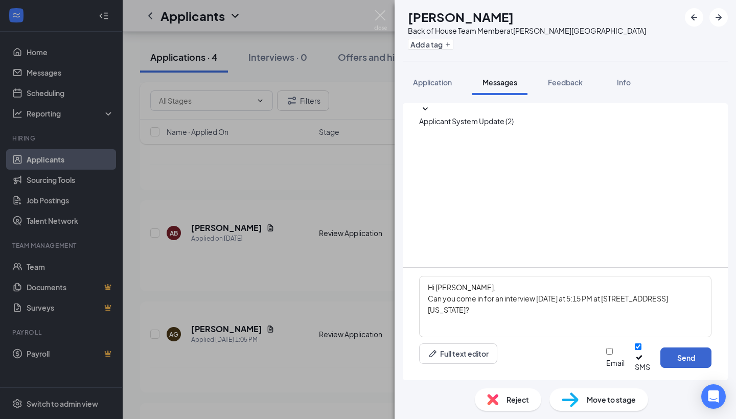
click at [690, 360] on button "Send" at bounding box center [686, 358] width 51 height 20
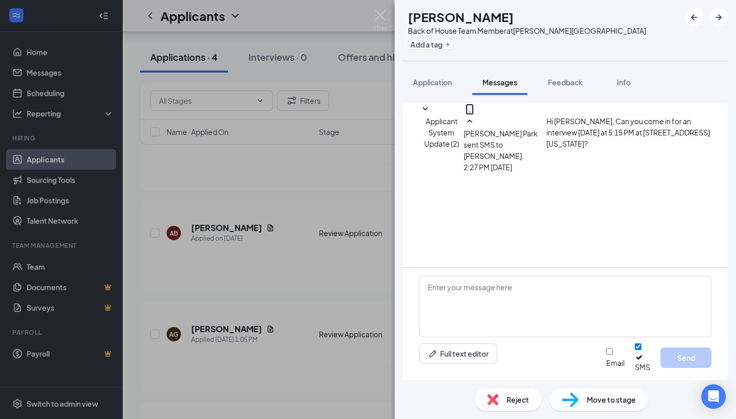
click at [281, 187] on div "AG [PERSON_NAME] Back of House Team Member at [PERSON_NAME][GEOGRAPHIC_DATA] Ad…" at bounding box center [368, 209] width 736 height 419
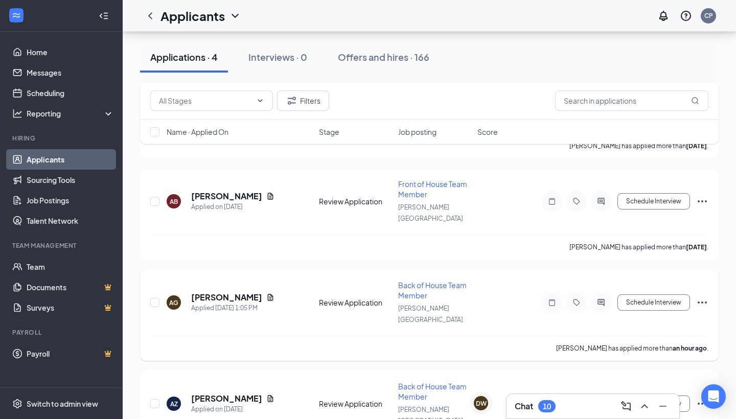
scroll to position [380, 0]
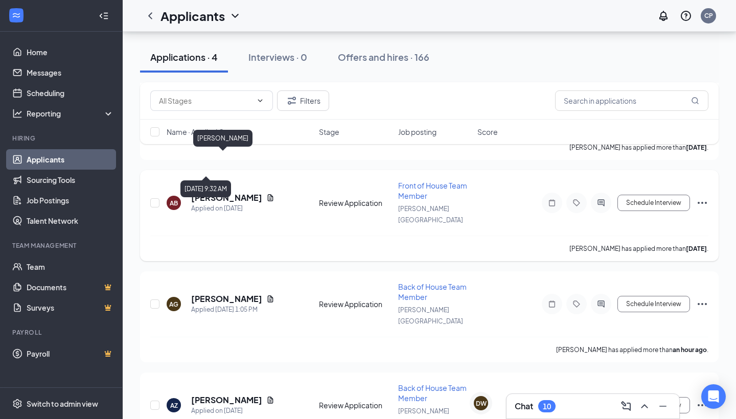
click at [225, 192] on h5 "[PERSON_NAME]" at bounding box center [226, 197] width 71 height 11
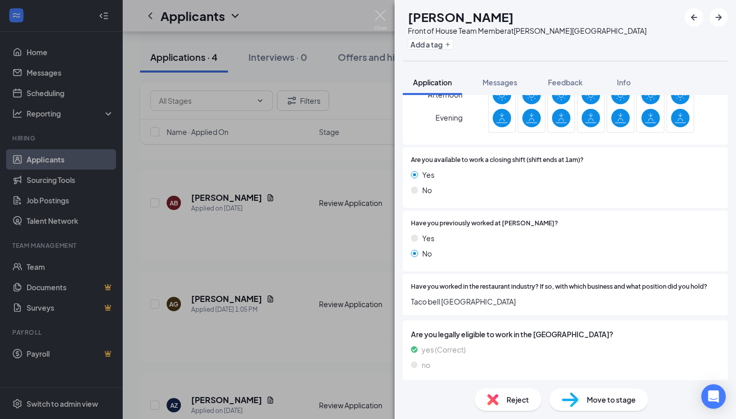
scroll to position [454, 0]
click at [266, 219] on div "[PERSON_NAME] Best Front of House Team Member at [PERSON_NAME][GEOGRAPHIC_DATA]…" at bounding box center [368, 209] width 736 height 419
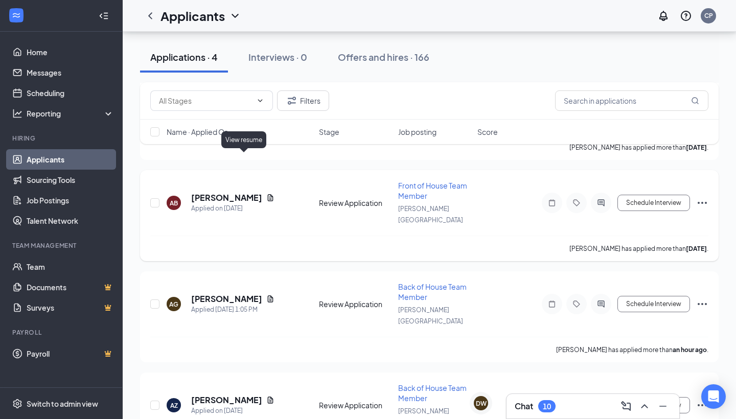
click at [266, 194] on icon "Document" at bounding box center [270, 198] width 8 height 8
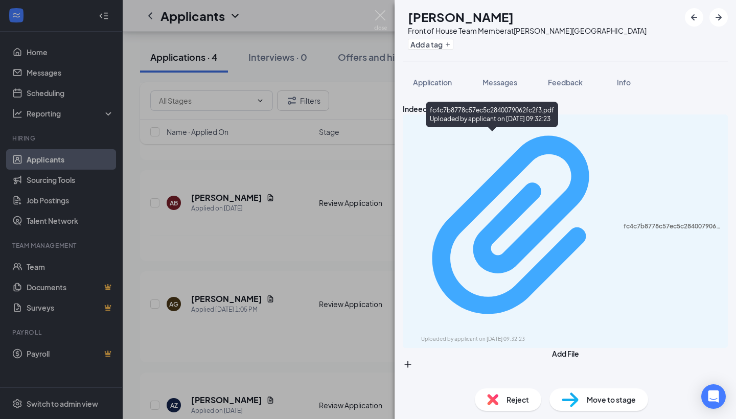
click at [485, 335] on div "Uploaded by applicant on [DATE] 09:32:23" at bounding box center [497, 339] width 153 height 8
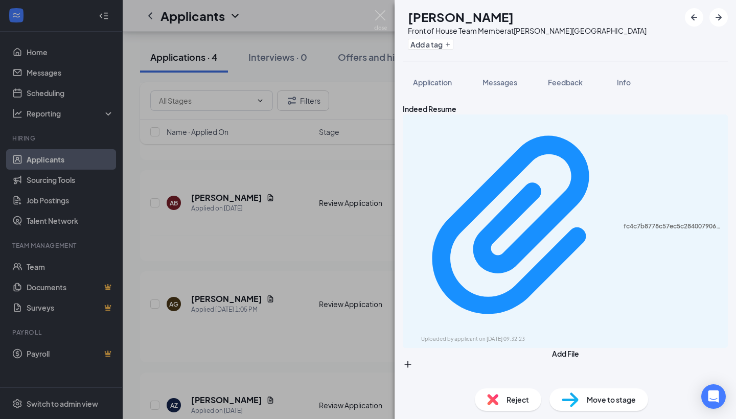
click at [519, 409] on div "Reject" at bounding box center [508, 400] width 66 height 22
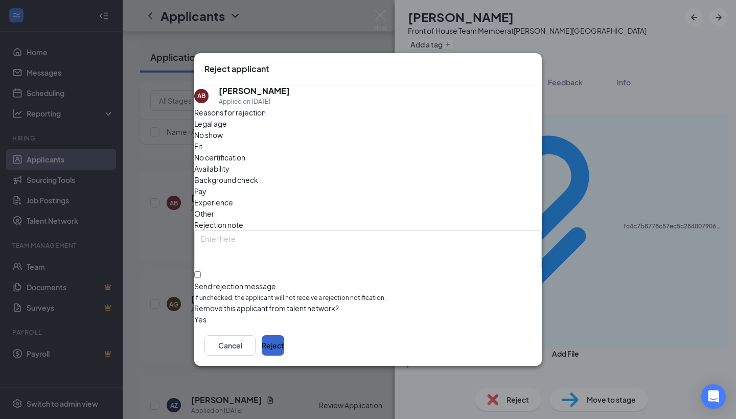
click at [284, 343] on button "Reject" at bounding box center [273, 345] width 22 height 20
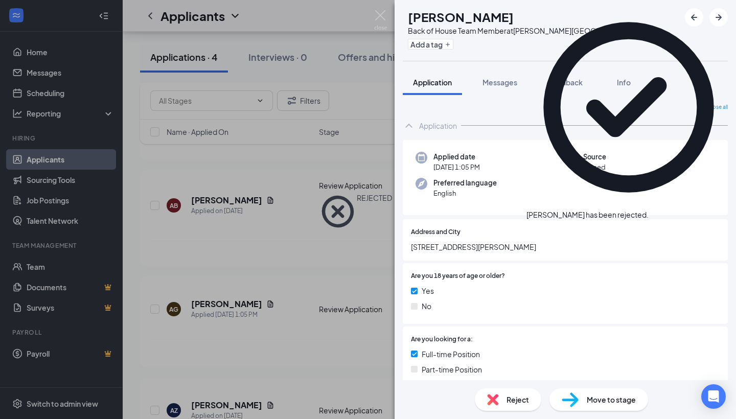
click at [297, 255] on div "AG [PERSON_NAME] Back of House Team Member at [PERSON_NAME][GEOGRAPHIC_DATA] Ad…" at bounding box center [368, 209] width 736 height 419
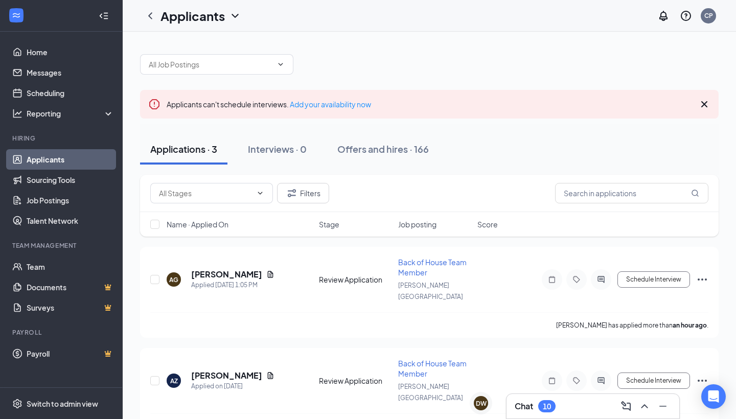
click at [582, 407] on div "Chat 10" at bounding box center [593, 406] width 156 height 16
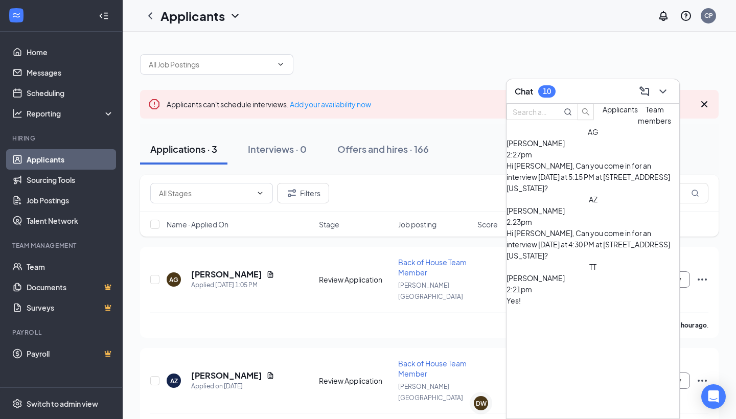
click at [565, 274] on span "[PERSON_NAME]" at bounding box center [536, 278] width 58 height 9
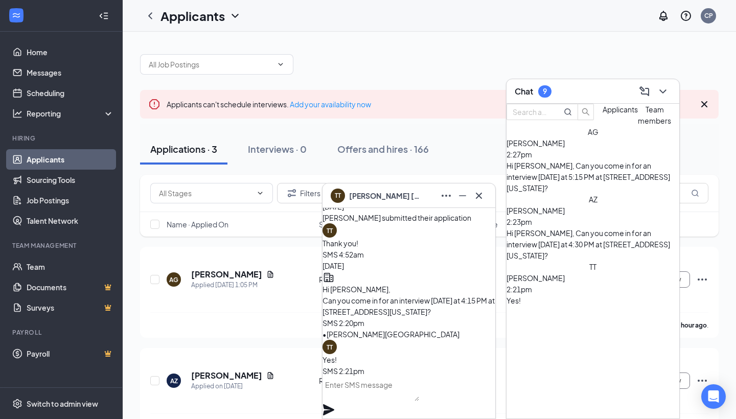
click at [390, 207] on div "TT [PERSON_NAME]" at bounding box center [409, 196] width 173 height 25
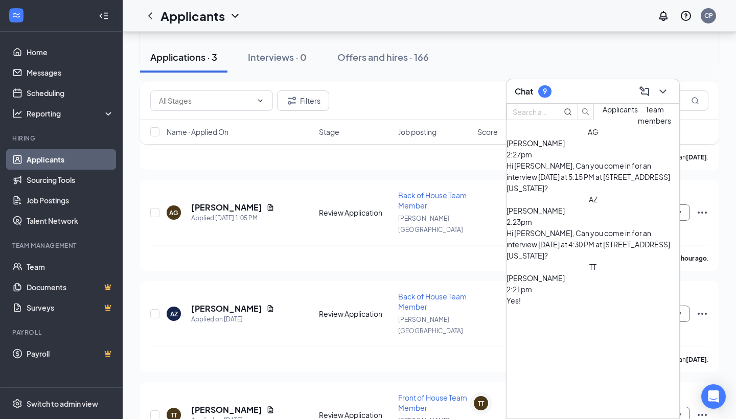
scroll to position [370, 0]
click at [217, 417] on div "Applied on [DATE]" at bounding box center [232, 422] width 83 height 10
click at [223, 405] on h5 "[PERSON_NAME]" at bounding box center [226, 410] width 71 height 11
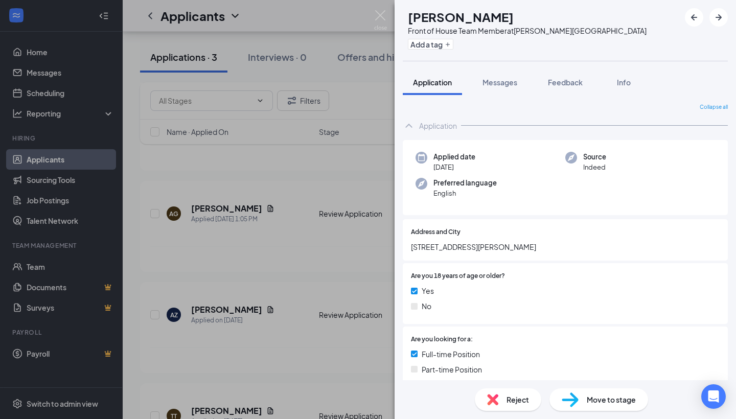
click at [563, 395] on img at bounding box center [570, 400] width 17 height 15
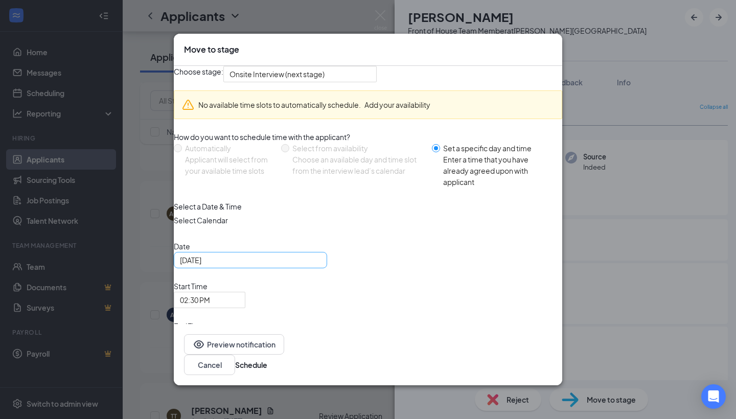
click at [285, 266] on input "[DATE]" at bounding box center [249, 260] width 139 height 11
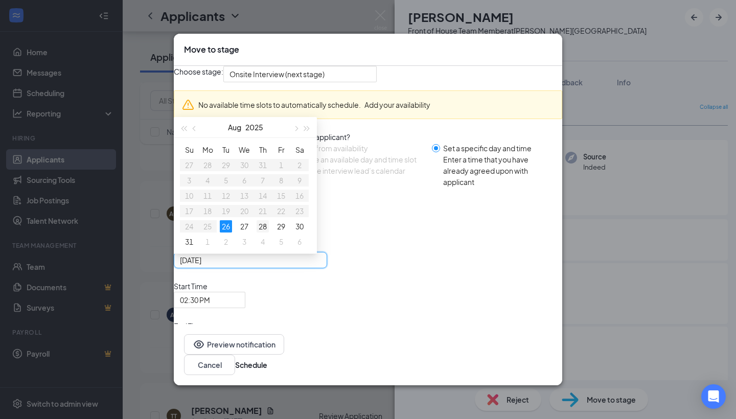
type input "[DATE]"
click at [269, 233] on div "28" at bounding box center [263, 226] width 12 height 12
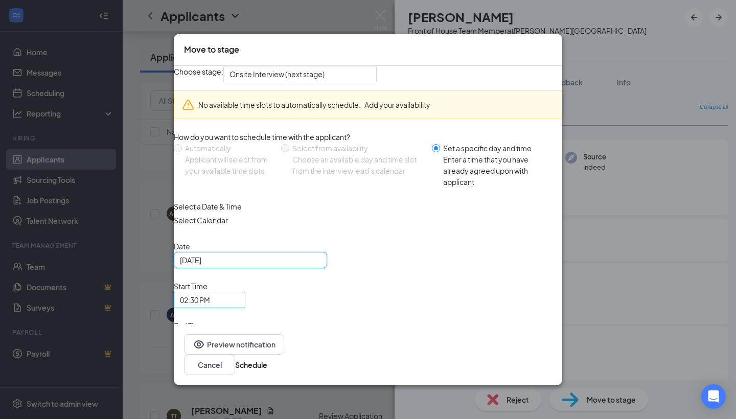
click at [230, 309] on span "02:30 PM" at bounding box center [205, 306] width 50 height 28
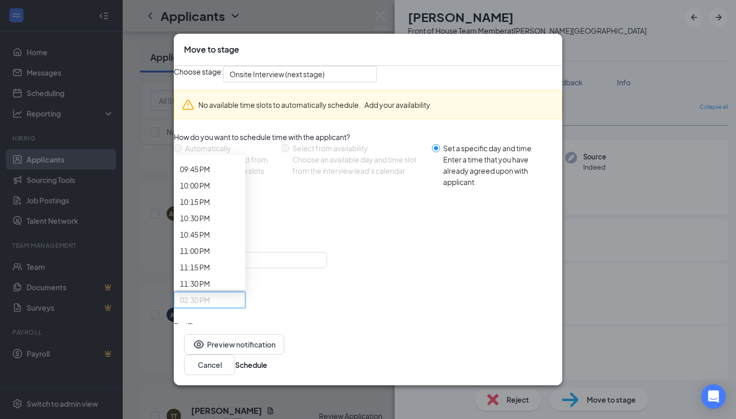
scroll to position [1434, 0]
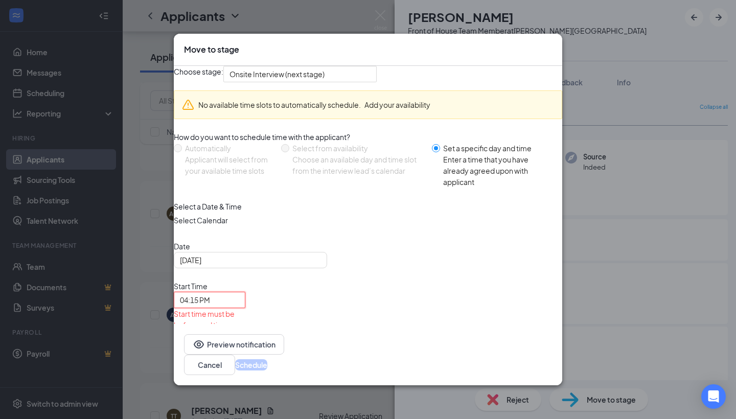
click at [245, 343] on div "End Time 03:00 PM" at bounding box center [210, 357] width 72 height 28
click at [210, 355] on span "03:00 PM" at bounding box center [195, 362] width 30 height 15
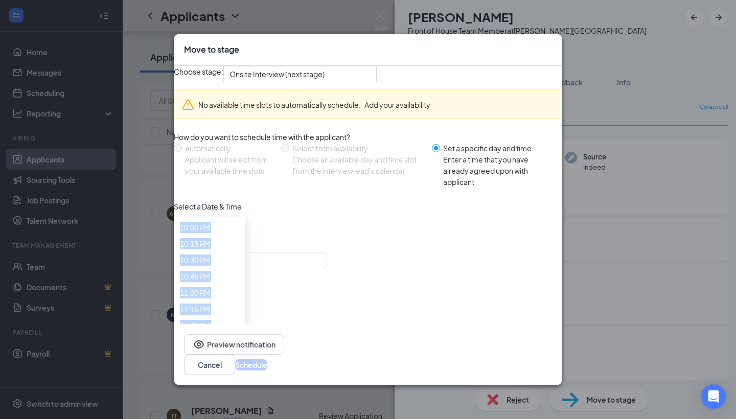
scroll to position [1532, 0]
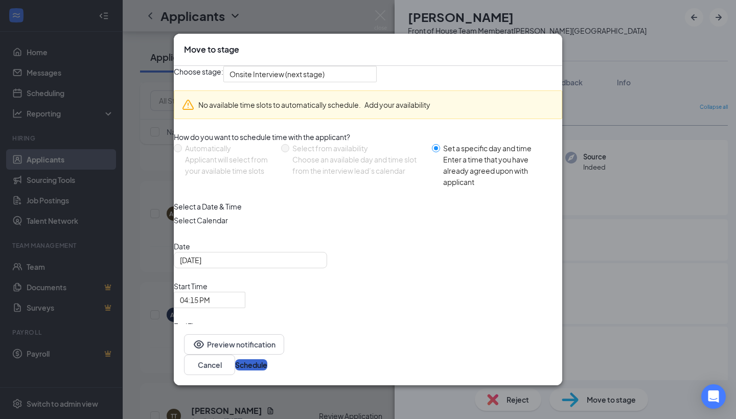
click at [267, 360] on button "Schedule" at bounding box center [251, 364] width 32 height 11
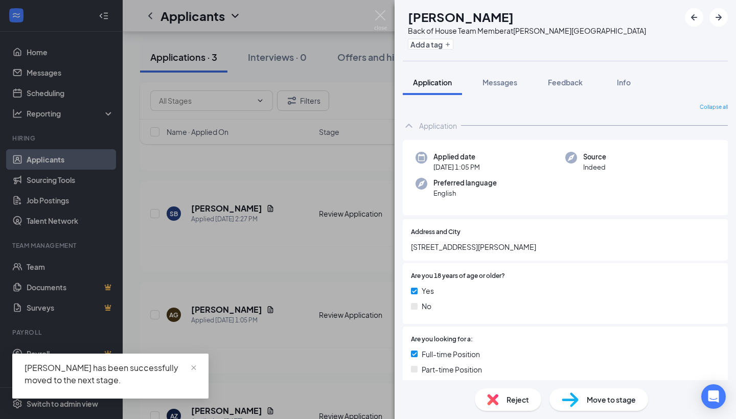
click at [321, 297] on div "AG [PERSON_NAME] Back of House Team Member at [PERSON_NAME][GEOGRAPHIC_DATA] Ad…" at bounding box center [368, 209] width 736 height 419
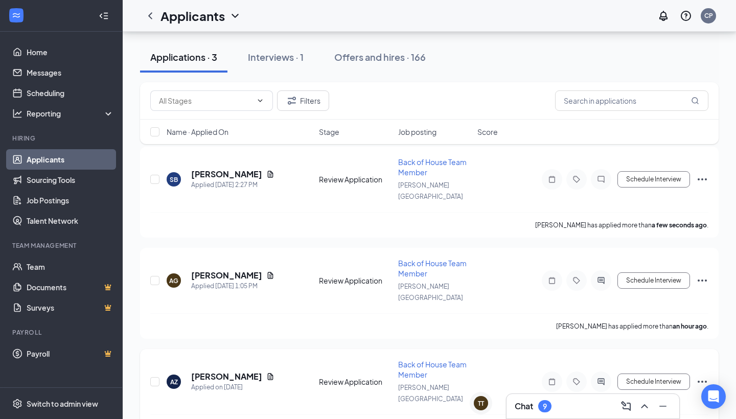
scroll to position [100, 0]
click at [221, 169] on h5 "[PERSON_NAME]" at bounding box center [226, 174] width 71 height 11
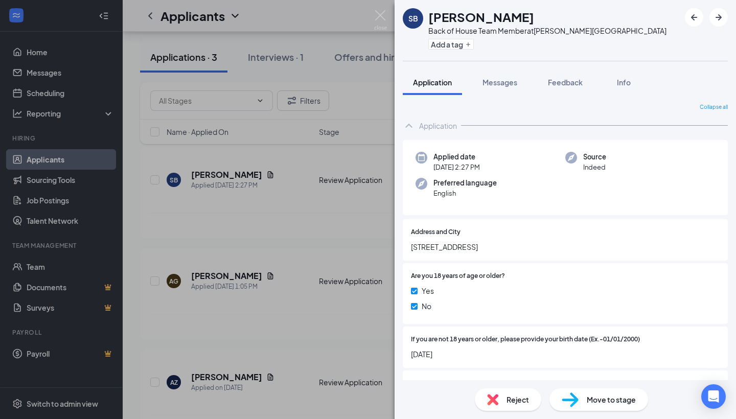
click at [264, 259] on div "SB skylar benson Back of House Team Member at Allen Park Add a tag Application …" at bounding box center [368, 209] width 736 height 419
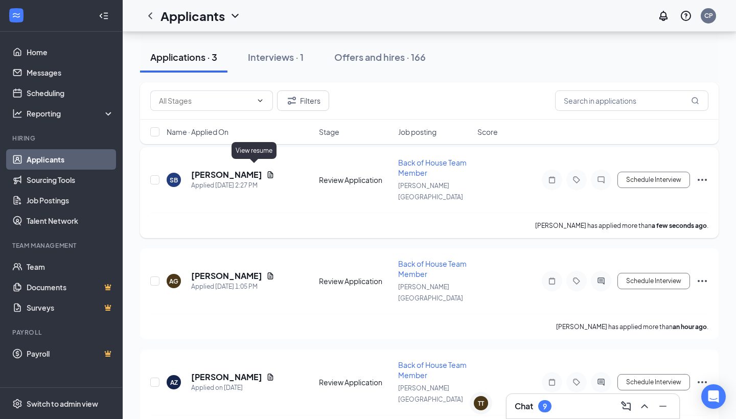
click at [266, 171] on icon "Document" at bounding box center [270, 175] width 8 height 8
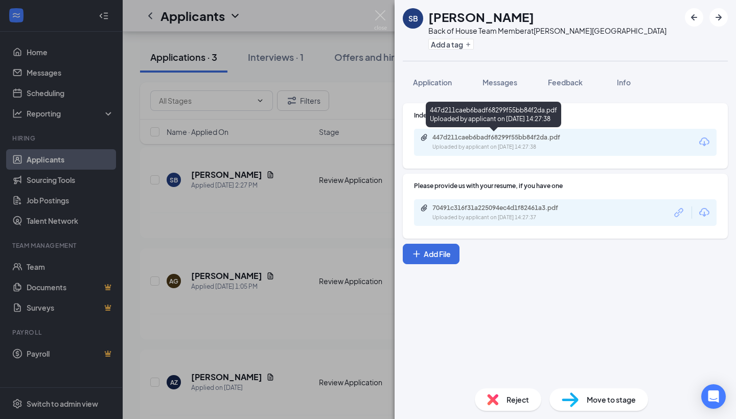
click at [536, 142] on div "447d211caeb6badf68299f55bb84f2da.pdf Uploaded by applicant on Aug 26, 2025 at 1…" at bounding box center [503, 142] width 166 height 18
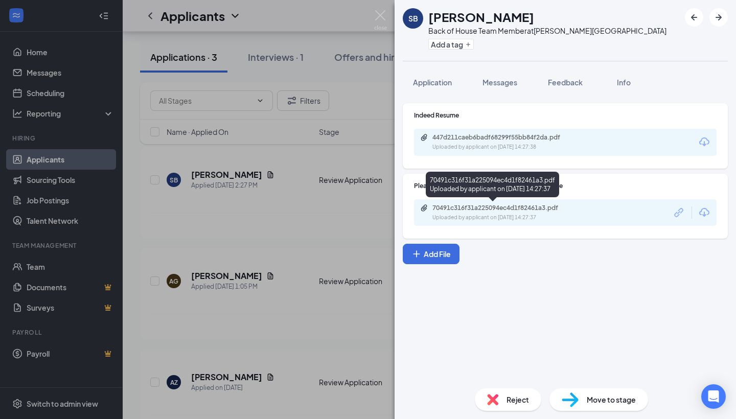
click at [471, 218] on div "Uploaded by applicant on Aug 26, 2025 at 14:27:37" at bounding box center [509, 218] width 153 height 8
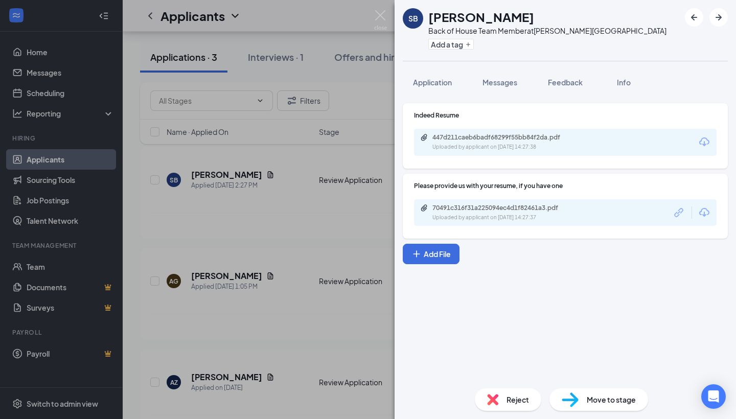
click at [263, 238] on div "SB skylar benson Back of House Team Member at Allen Park Add a tag Application …" at bounding box center [368, 209] width 736 height 419
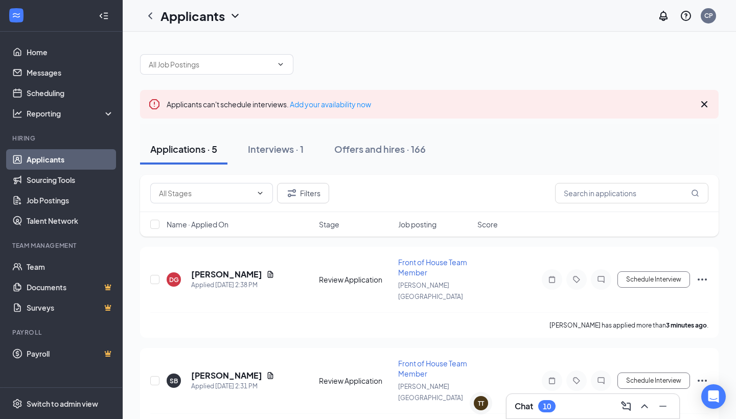
click at [546, 404] on div "10" at bounding box center [547, 406] width 8 height 9
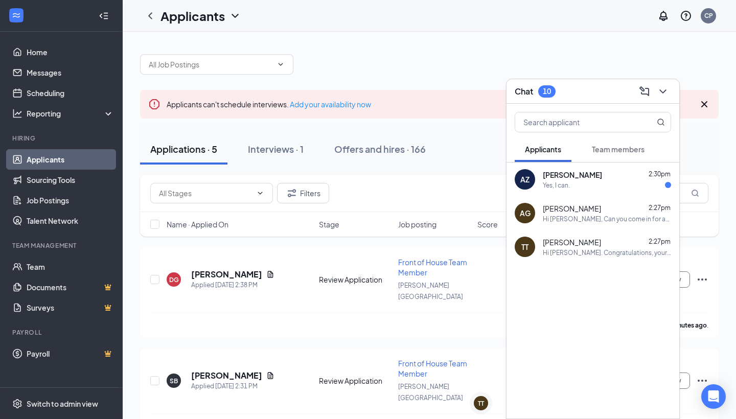
click at [592, 182] on div "Yes, I can." at bounding box center [607, 185] width 128 height 9
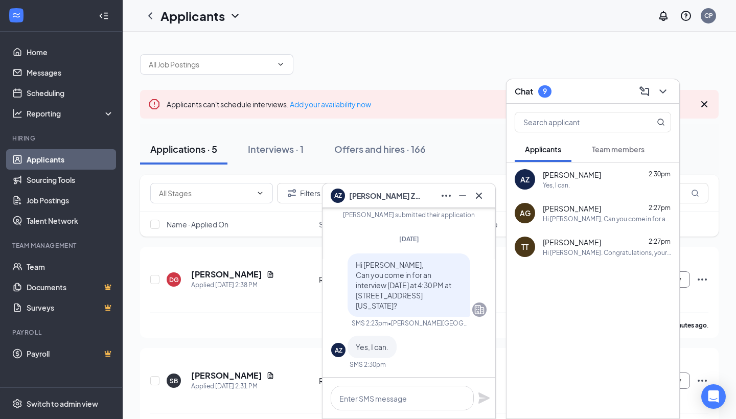
click at [419, 205] on div "AZ Angelina Zeestraten" at bounding box center [409, 196] width 173 height 25
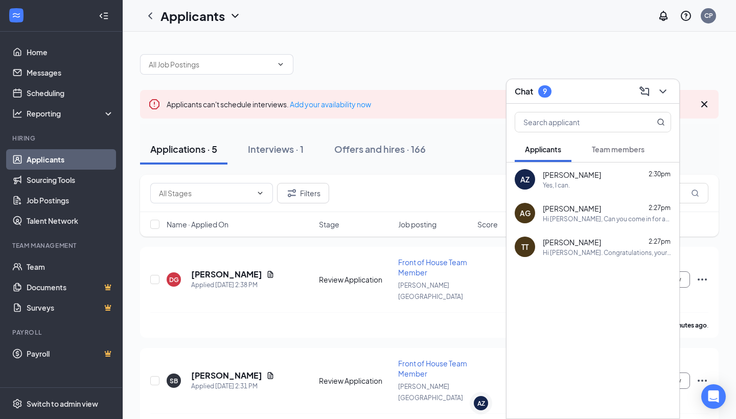
click at [568, 184] on div "Yes, I can." at bounding box center [556, 185] width 27 height 9
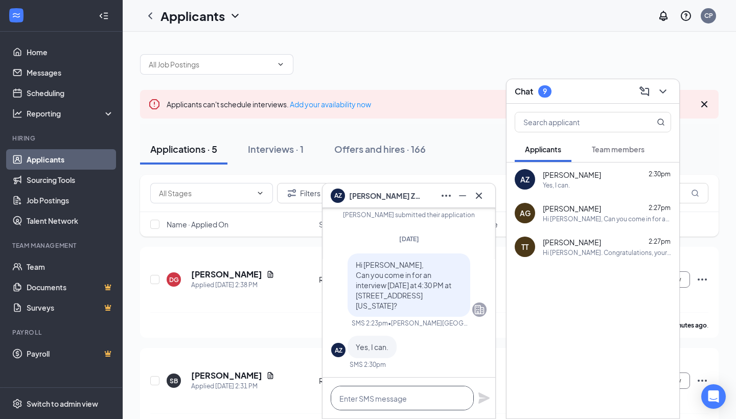
click at [412, 395] on textarea at bounding box center [402, 398] width 143 height 25
click at [384, 189] on div "AZ Angelina Zeestraten" at bounding box center [376, 196] width 90 height 14
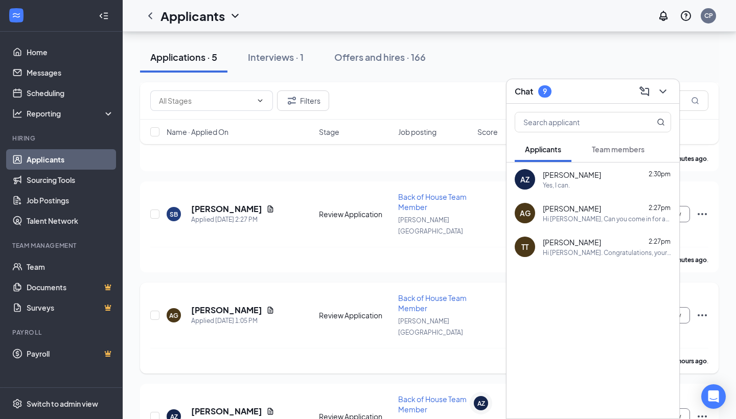
scroll to position [270, 0]
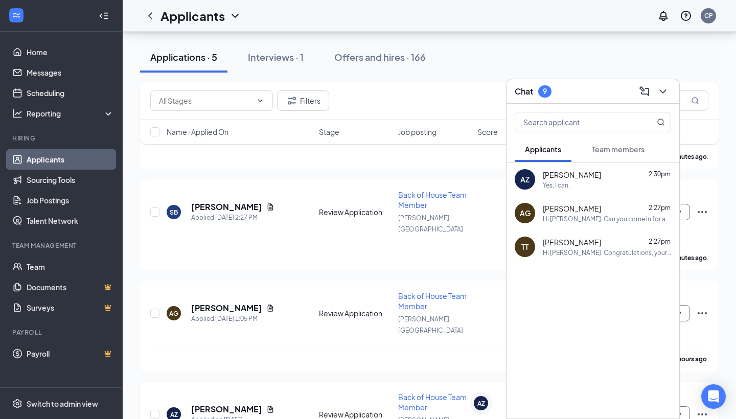
click at [231, 404] on h5 "[PERSON_NAME]" at bounding box center [226, 409] width 71 height 11
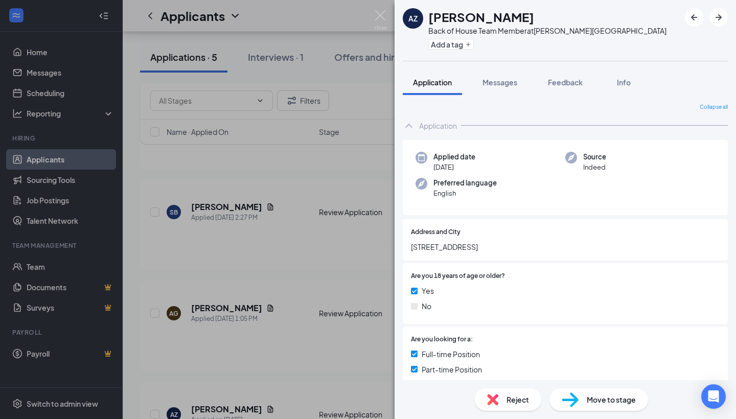
click at [597, 389] on div "Move to stage" at bounding box center [599, 400] width 99 height 22
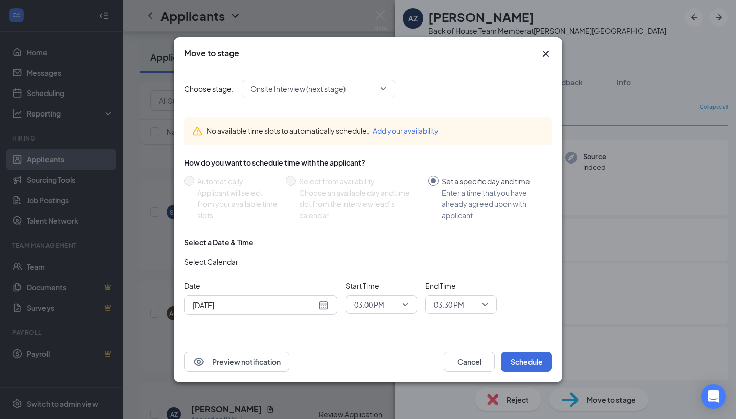
click at [322, 304] on div "[DATE]" at bounding box center [261, 305] width 136 height 11
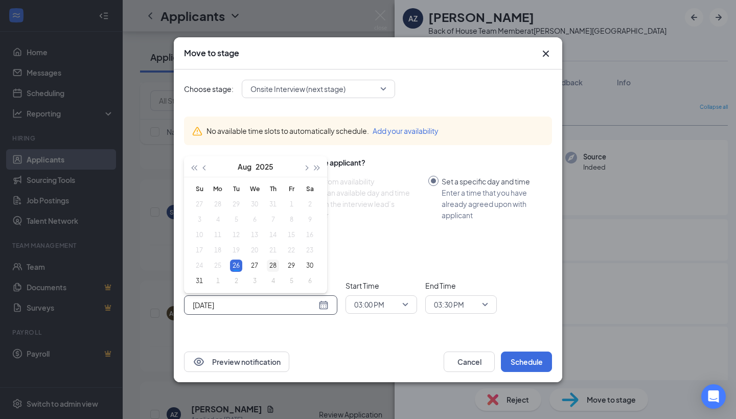
type input "[DATE]"
click at [277, 262] on div "28" at bounding box center [273, 266] width 12 height 12
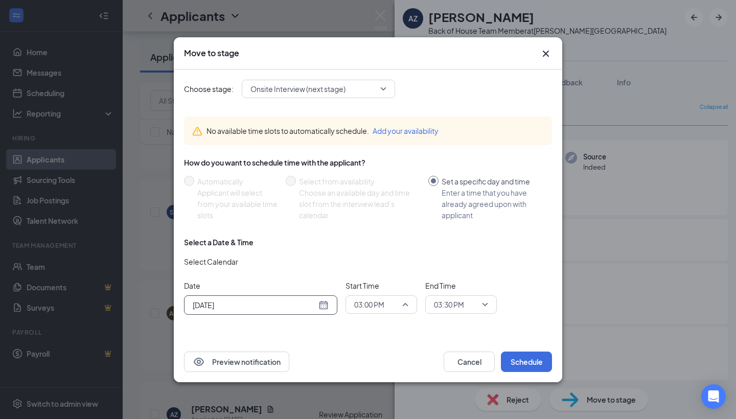
drag, startPoint x: 411, startPoint y: 313, endPoint x: 403, endPoint y: 310, distance: 7.8
click at [411, 313] on div "03:00 PM" at bounding box center [382, 305] width 72 height 18
click at [384, 296] on input "search" at bounding box center [378, 304] width 52 height 17
click at [384, 299] on span "03:00 PM" at bounding box center [369, 304] width 30 height 15
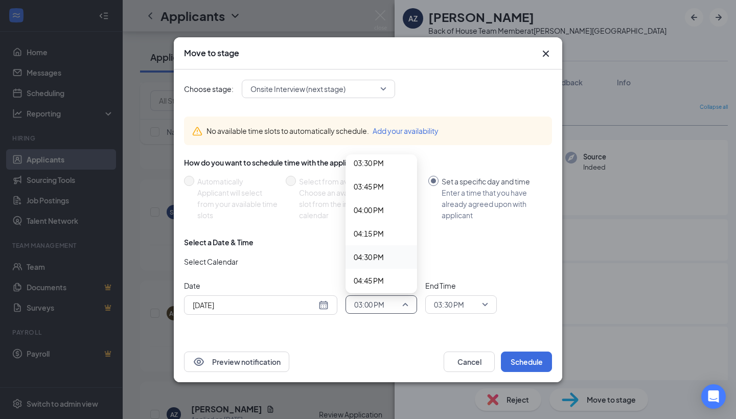
scroll to position [1468, 0]
click at [388, 255] on span "04:30 PM" at bounding box center [381, 255] width 55 height 11
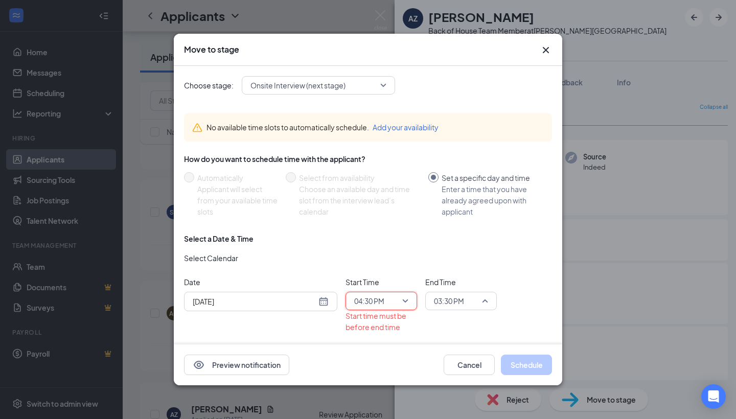
click at [455, 298] on span "03:30 PM" at bounding box center [449, 300] width 30 height 15
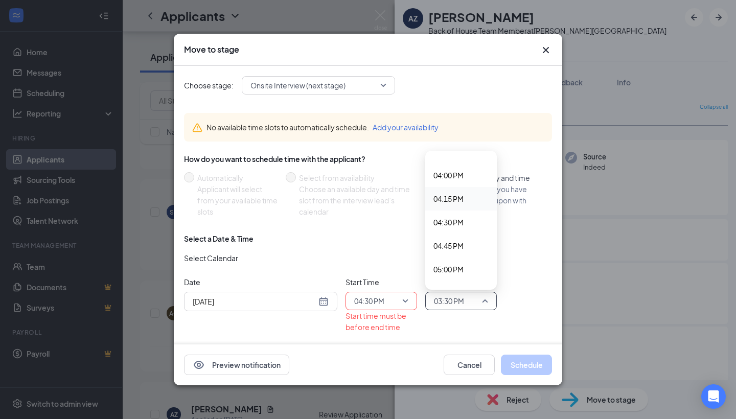
scroll to position [1500, 0]
click at [451, 244] on span "04:45 PM" at bounding box center [449, 243] width 30 height 11
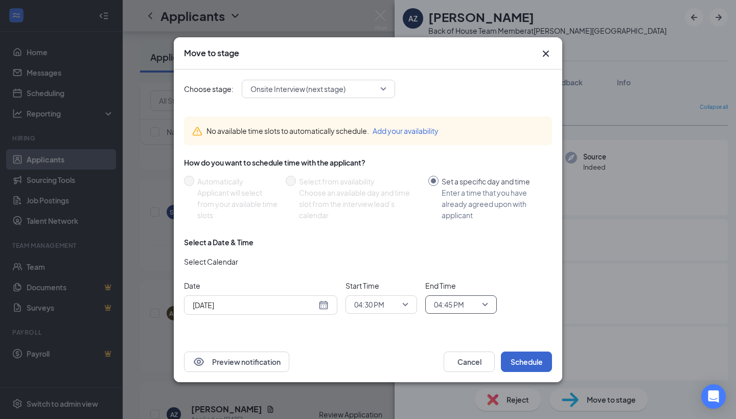
click at [510, 358] on button "Schedule" at bounding box center [526, 362] width 51 height 20
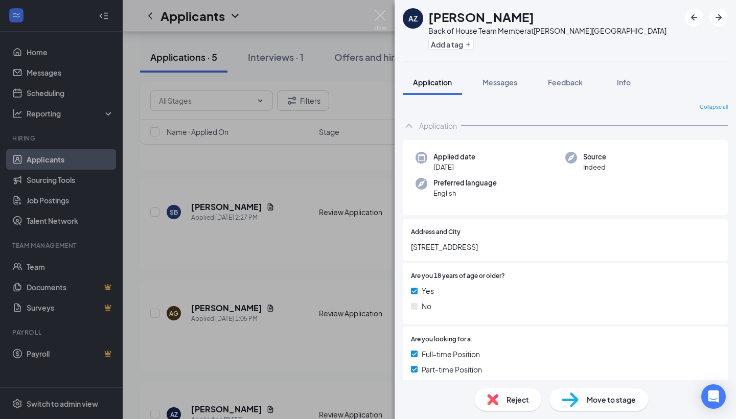
scroll to position [190, 0]
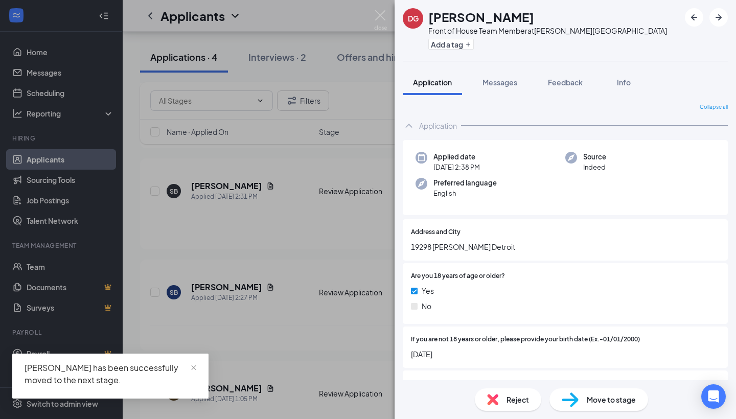
click at [222, 196] on div "DG Deshawn Gardner Front of House Team Member at Allen Park Add a tag Applicati…" at bounding box center [368, 209] width 736 height 419
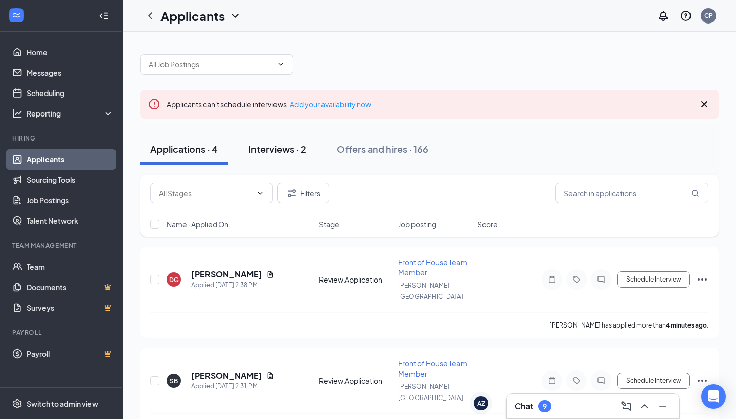
click at [261, 149] on div "Interviews · 2" at bounding box center [277, 149] width 58 height 13
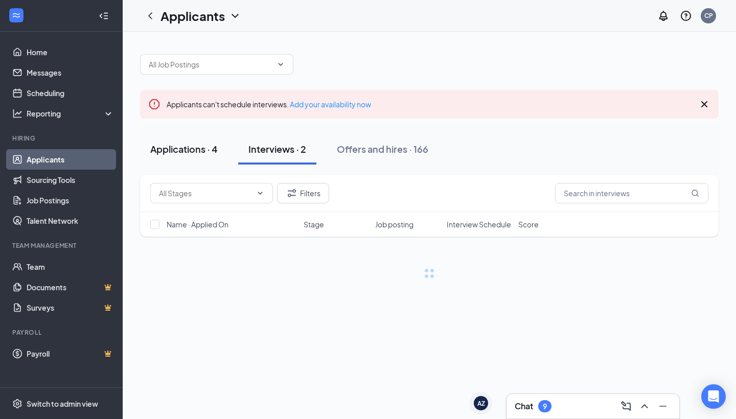
click at [200, 149] on div "Applications · 4" at bounding box center [183, 149] width 67 height 13
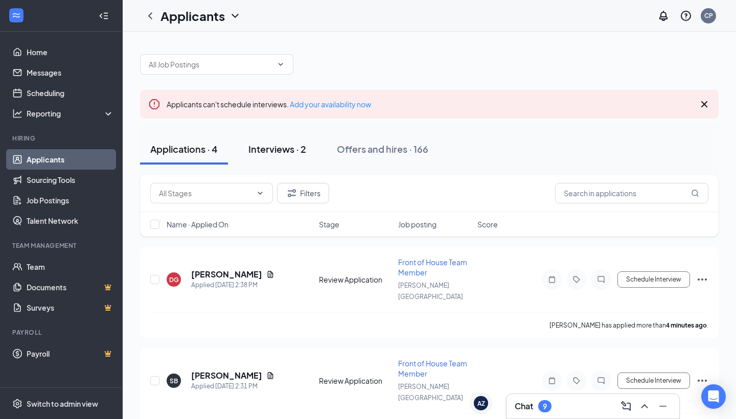
click at [267, 155] on div "Interviews · 2" at bounding box center [277, 149] width 58 height 13
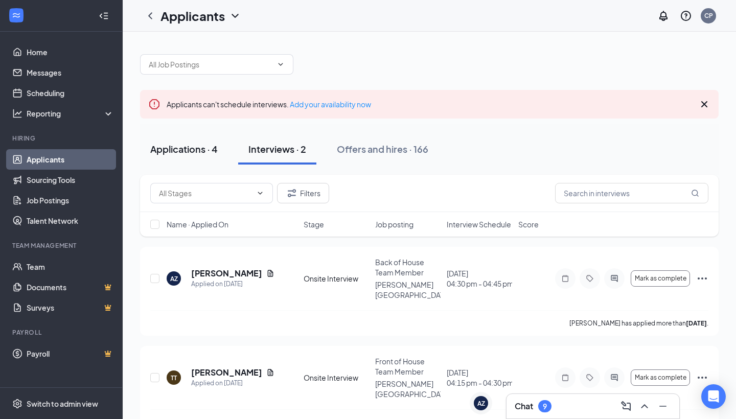
click at [209, 153] on div "Applications · 4" at bounding box center [183, 149] width 67 height 13
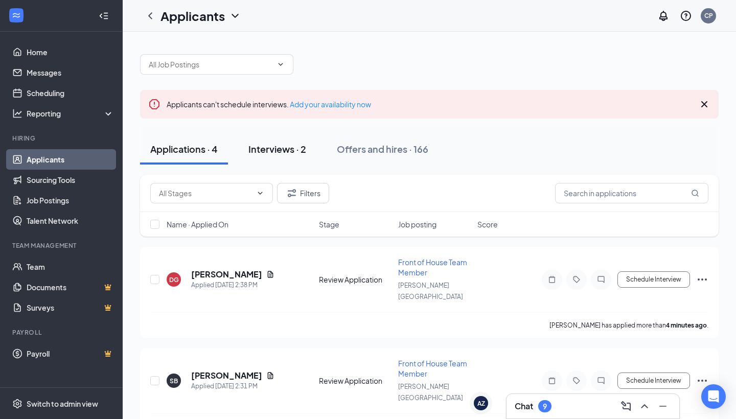
click at [276, 147] on div "Interviews · 2" at bounding box center [277, 149] width 58 height 13
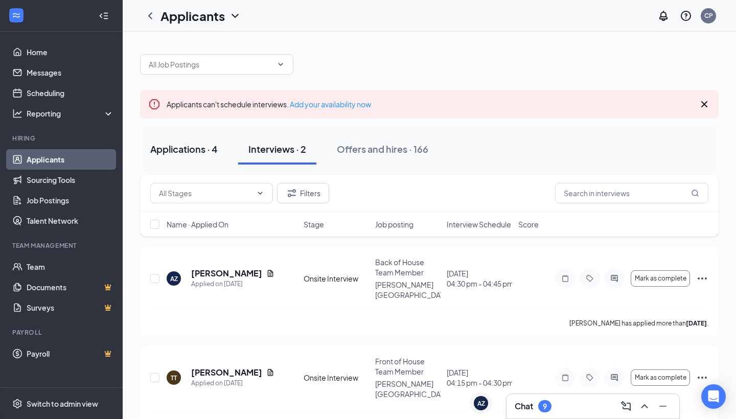
click at [211, 146] on div "Applications · 4" at bounding box center [183, 149] width 67 height 13
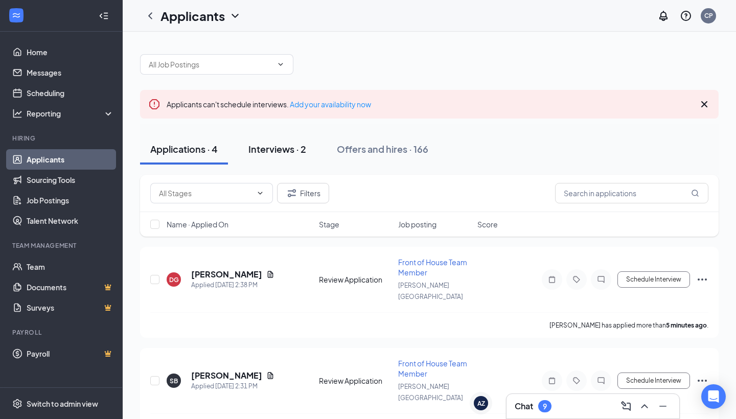
click at [265, 152] on div "Interviews · 2" at bounding box center [277, 149] width 58 height 13
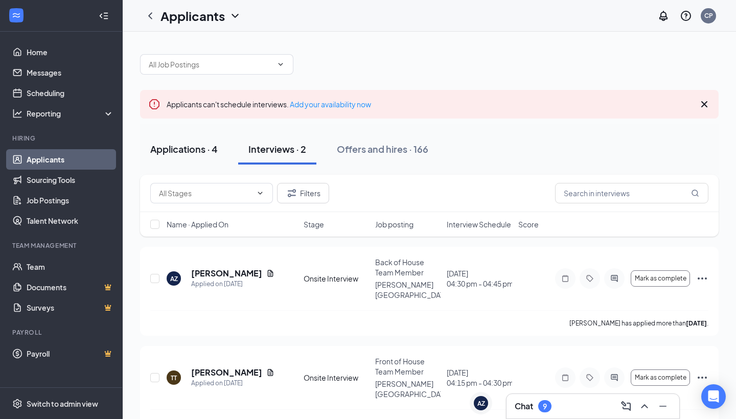
click at [202, 154] on div "Applications · 4" at bounding box center [183, 149] width 67 height 13
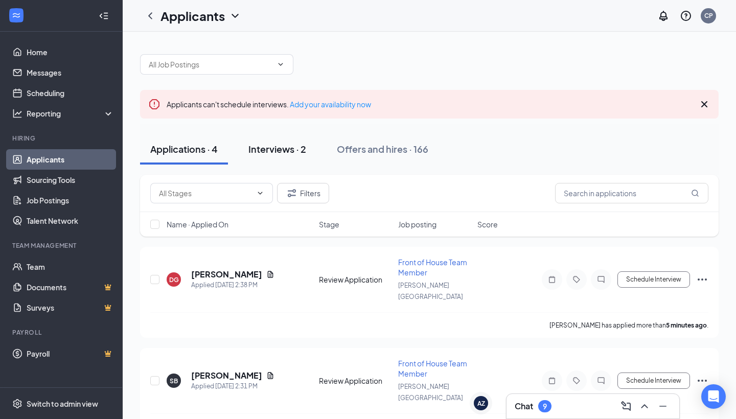
click at [270, 159] on button "Interviews · 2" at bounding box center [277, 149] width 78 height 31
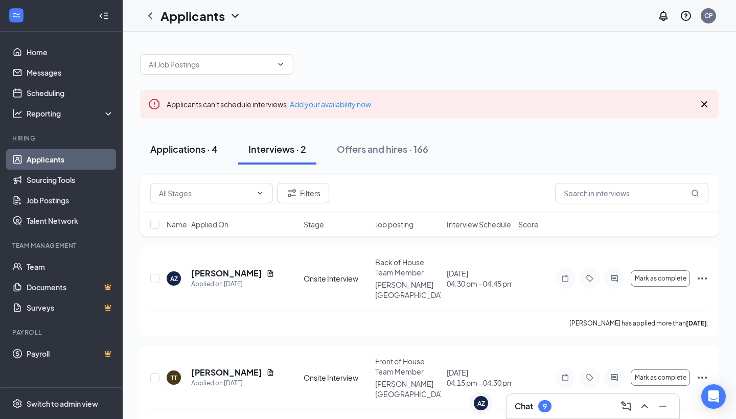
click at [209, 153] on div "Applications · 4" at bounding box center [183, 149] width 67 height 13
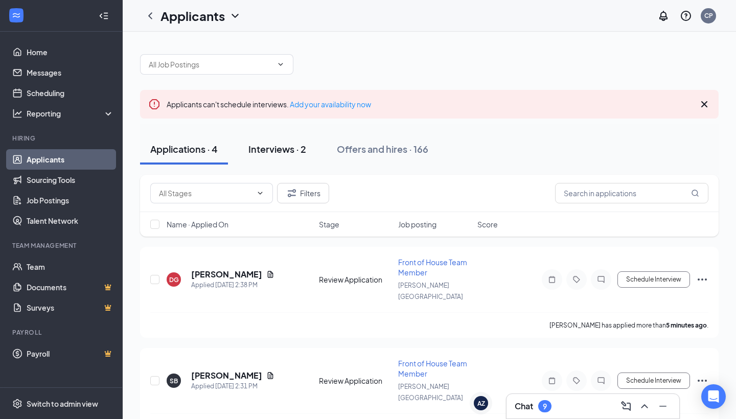
click at [277, 151] on div "Interviews · 2" at bounding box center [277, 149] width 58 height 13
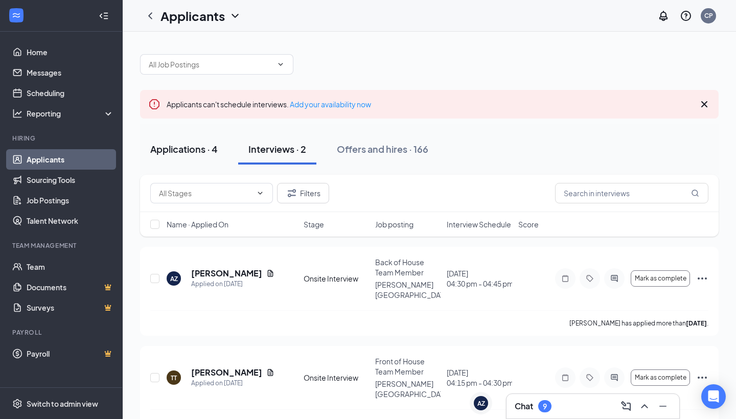
click at [212, 151] on div "Applications · 4" at bounding box center [183, 149] width 67 height 13
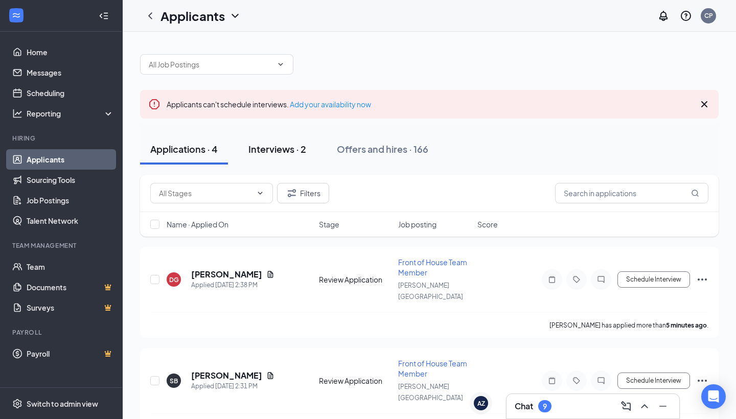
click at [286, 156] on button "Interviews · 2" at bounding box center [277, 149] width 78 height 31
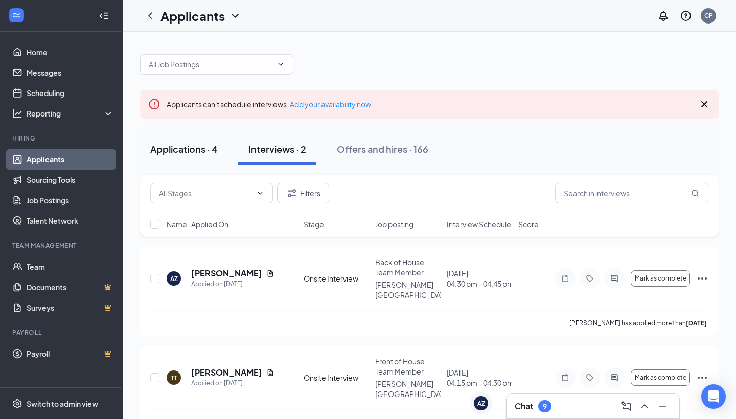
click at [165, 148] on div "Applications · 4" at bounding box center [183, 149] width 67 height 13
